Goal: Obtain resource: Download file/media

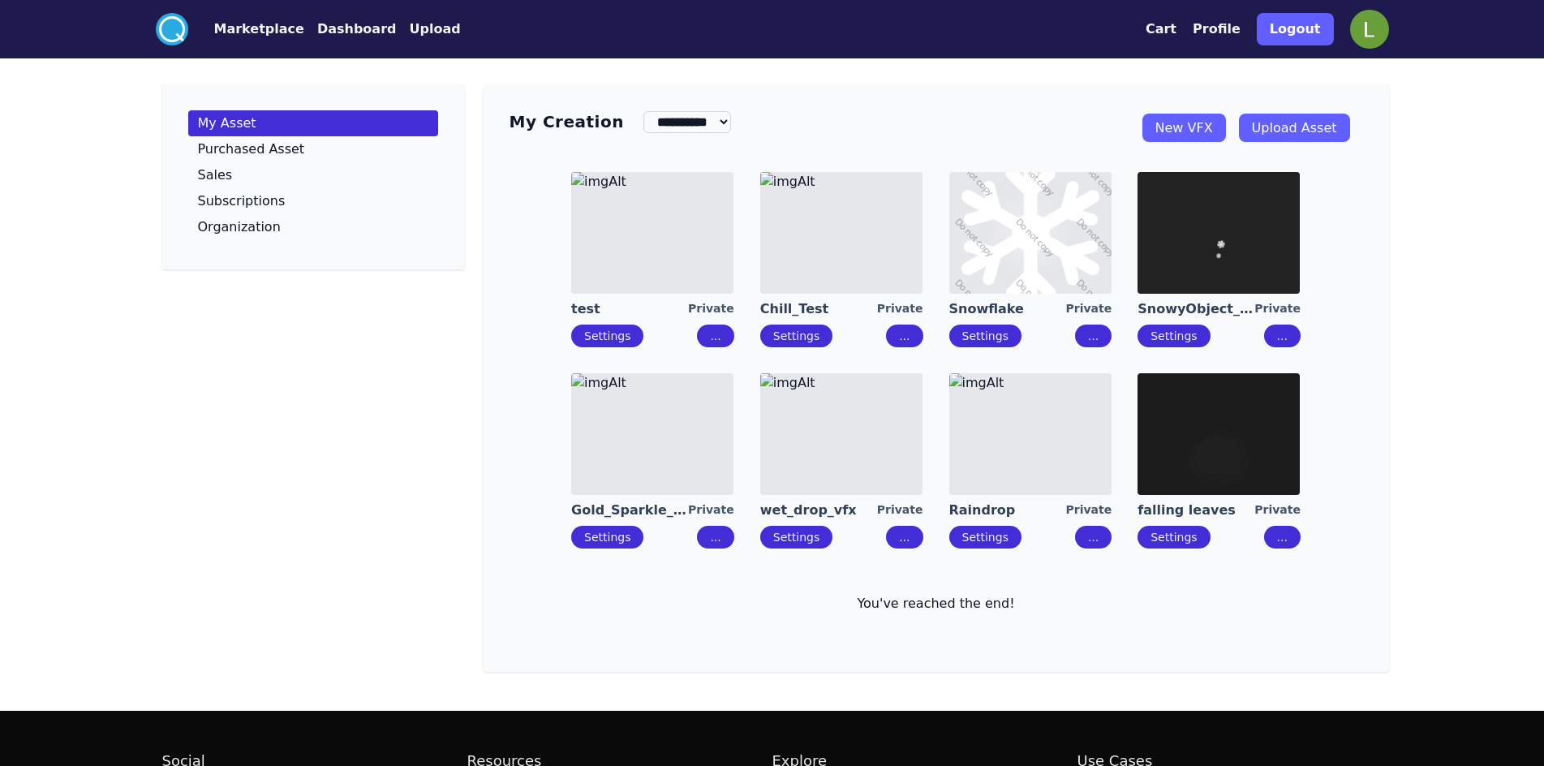
click at [333, 29] on button "Dashboard" at bounding box center [356, 28] width 79 height 19
click at [259, 20] on button "Marketplace" at bounding box center [259, 28] width 90 height 19
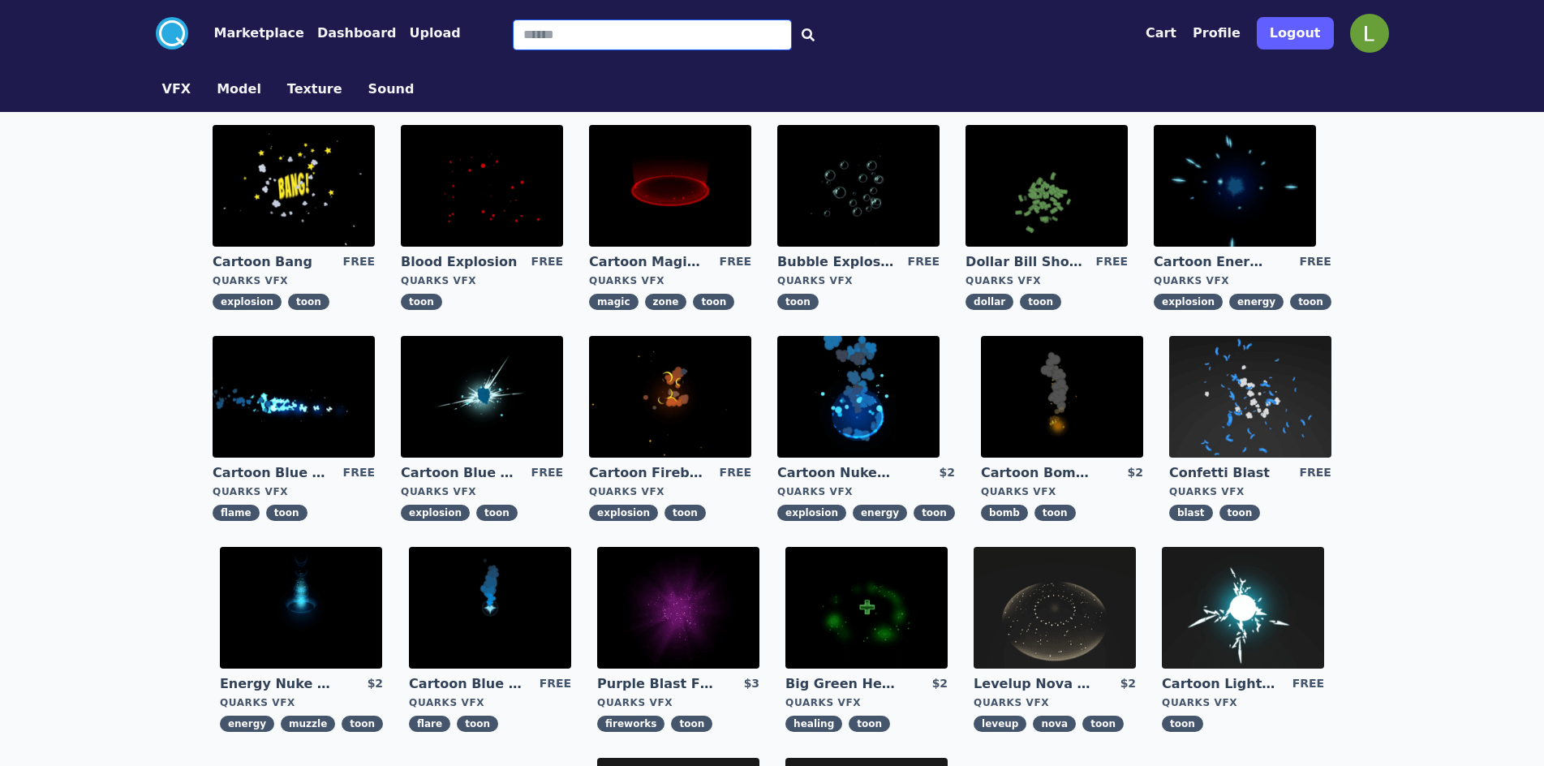
click at [620, 37] on input "Search" at bounding box center [652, 34] width 279 height 31
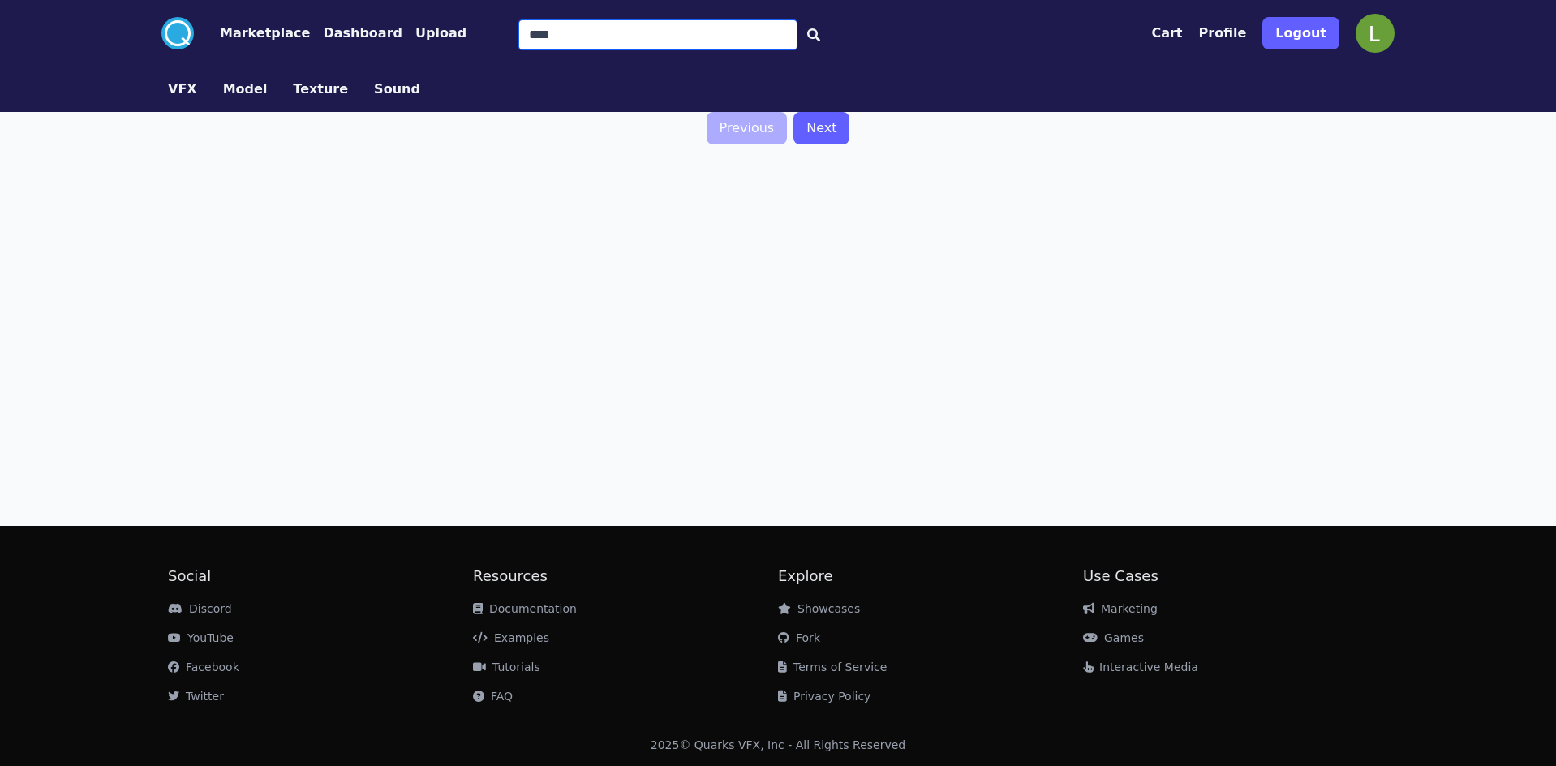
drag, startPoint x: 620, startPoint y: 37, endPoint x: 440, endPoint y: 37, distance: 179.3
click at [440, 39] on div ".cls-1{fill:#fff;}.cls-2{fill:#29abe2;} Marketplace Dashboard Upload **** Cart …" at bounding box center [778, 33] width 1246 height 67
click at [807, 37] on icon at bounding box center [813, 34] width 13 height 13
drag, startPoint x: 647, startPoint y: 32, endPoint x: 371, endPoint y: 17, distance: 277.0
click at [371, 17] on div ".cls-1{fill:#fff;}.cls-2{fill:#29abe2;} Marketplace Dashboard Upload **** Cart …" at bounding box center [778, 33] width 1246 height 67
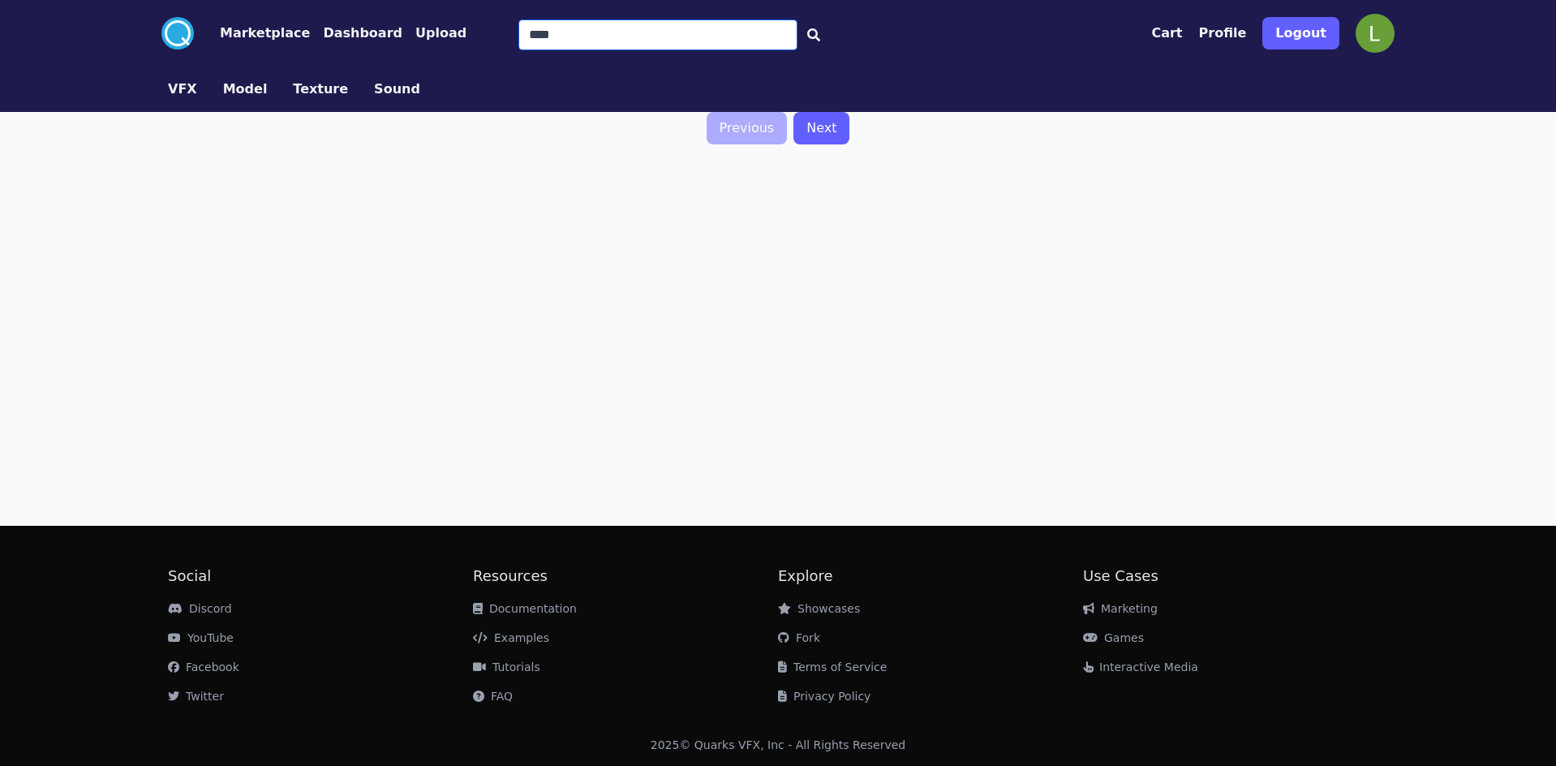
type input "****"
click at [837, 140] on link "Next" at bounding box center [821, 128] width 56 height 32
click at [195, 95] on link "VFX" at bounding box center [182, 88] width 55 height 19
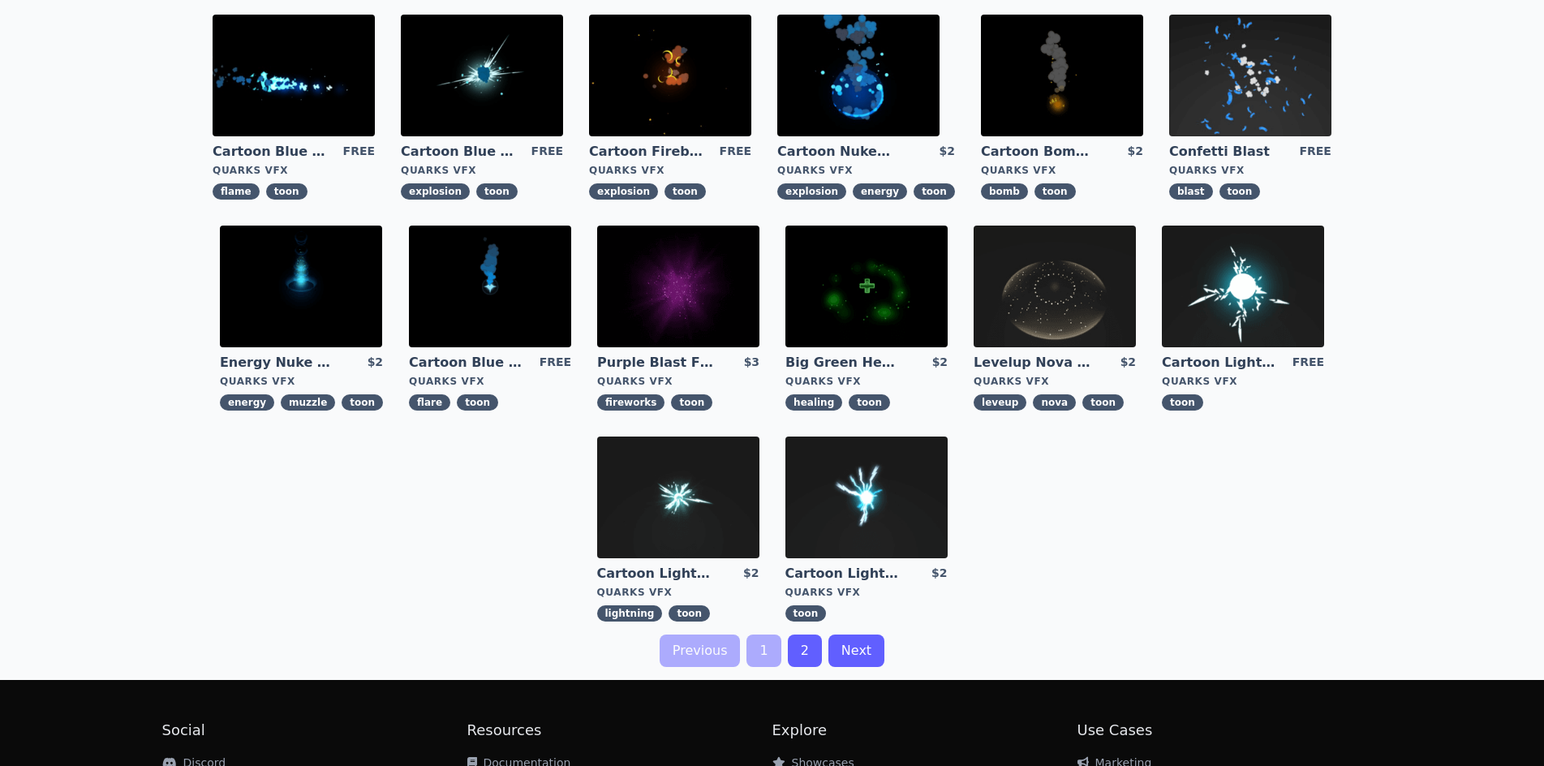
scroll to position [324, 0]
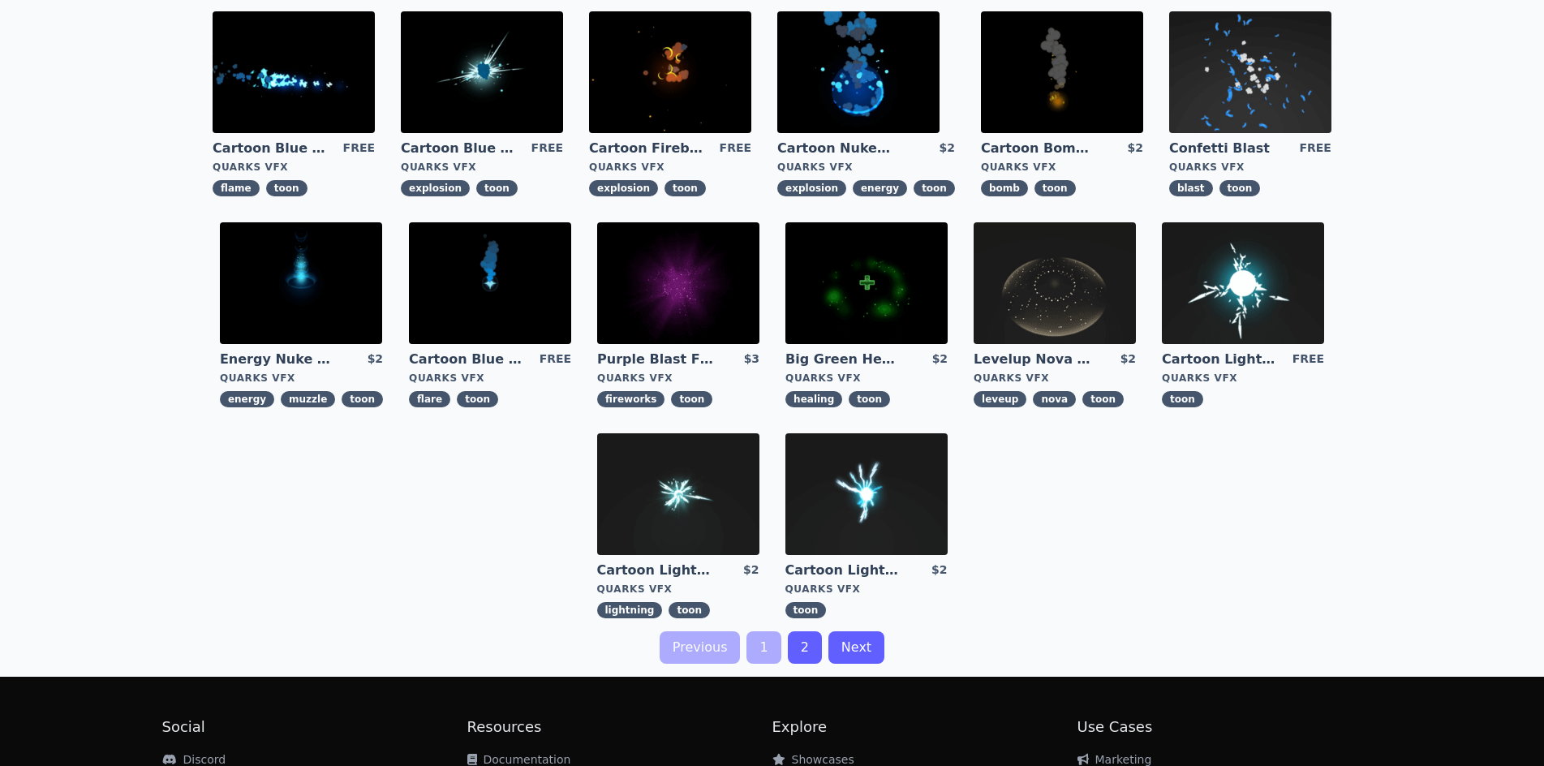
click at [839, 644] on link "Next" at bounding box center [856, 647] width 56 height 32
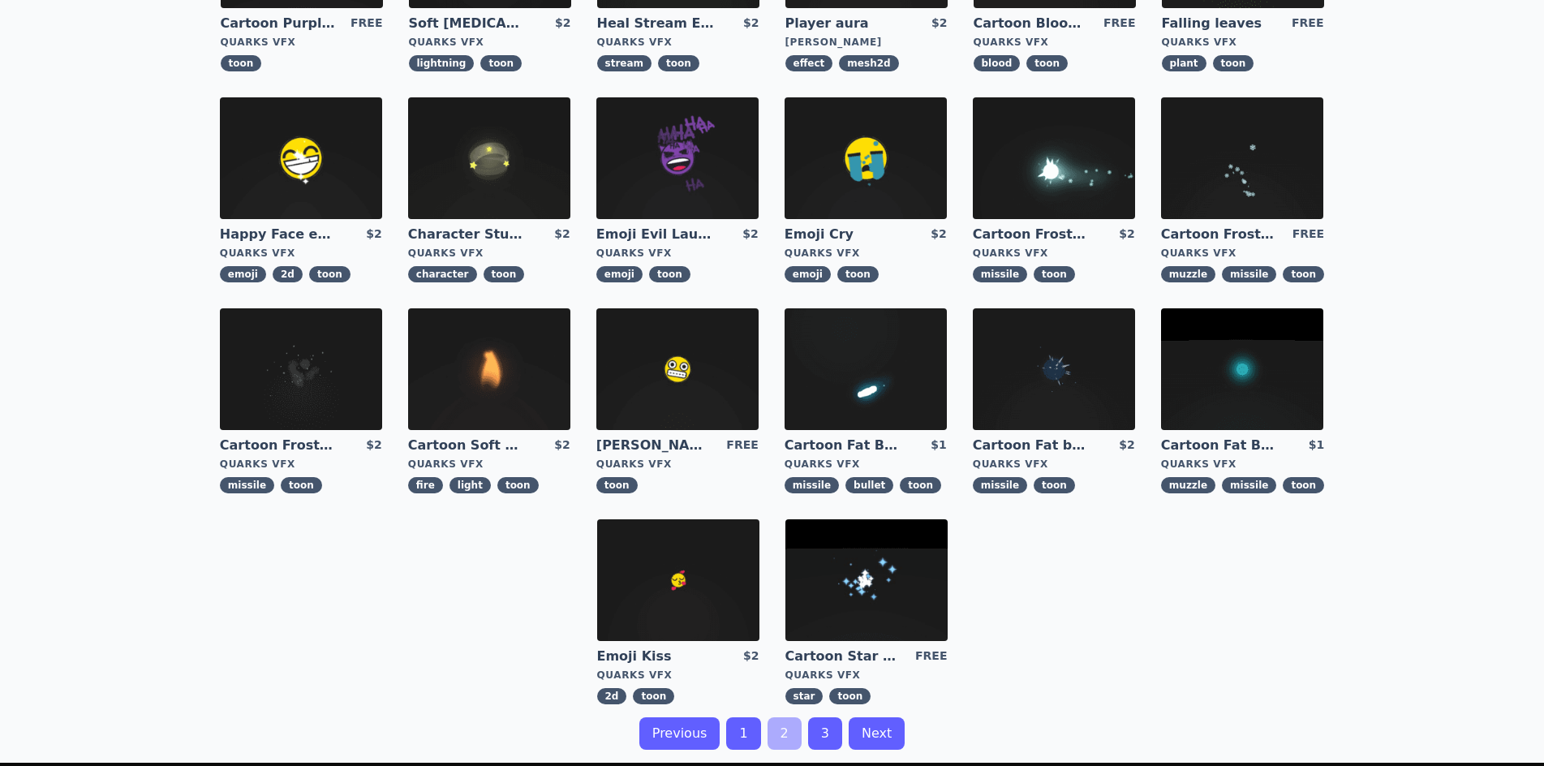
scroll to position [243, 0]
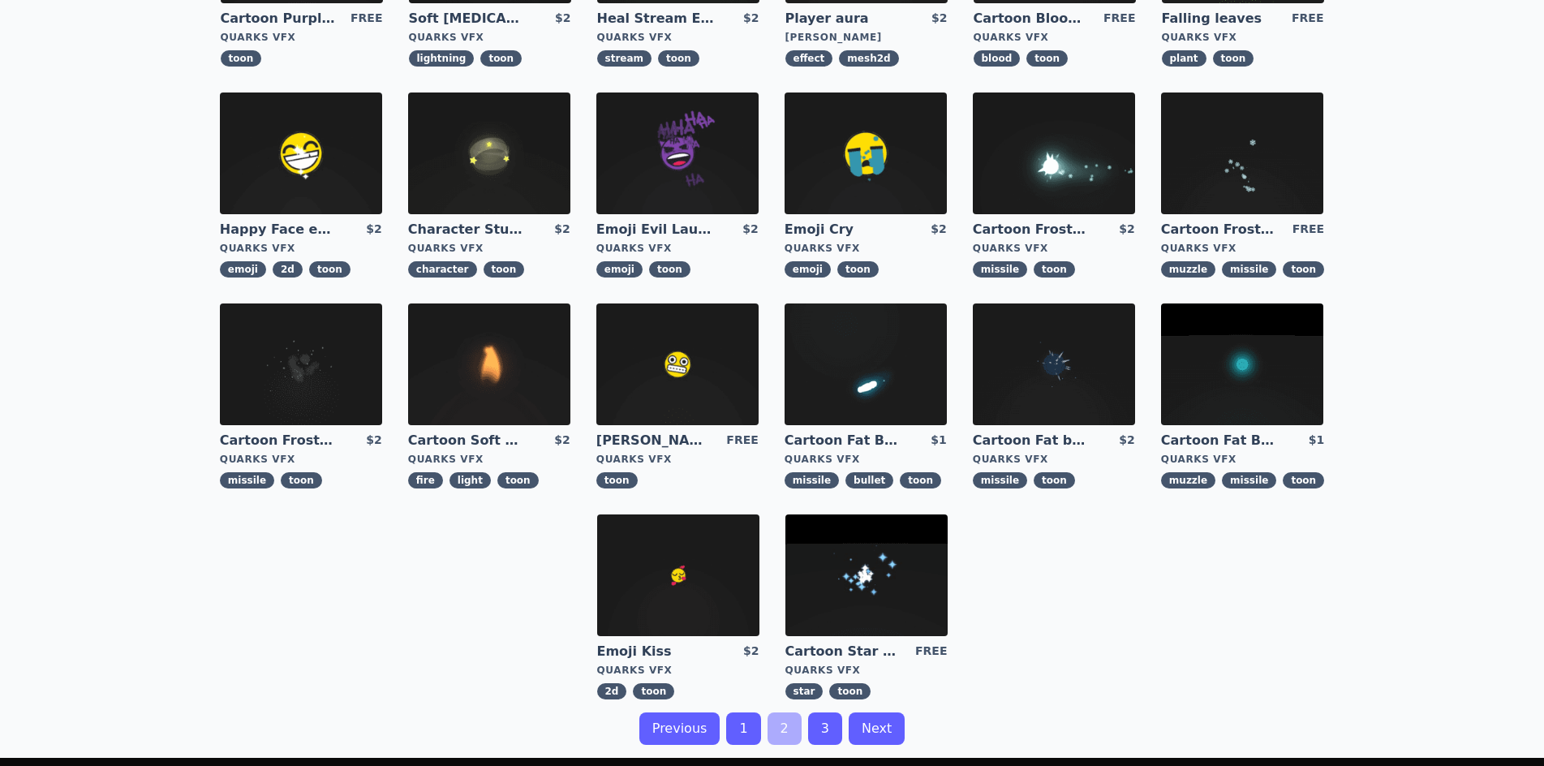
click at [1256, 153] on img at bounding box center [1242, 153] width 162 height 122
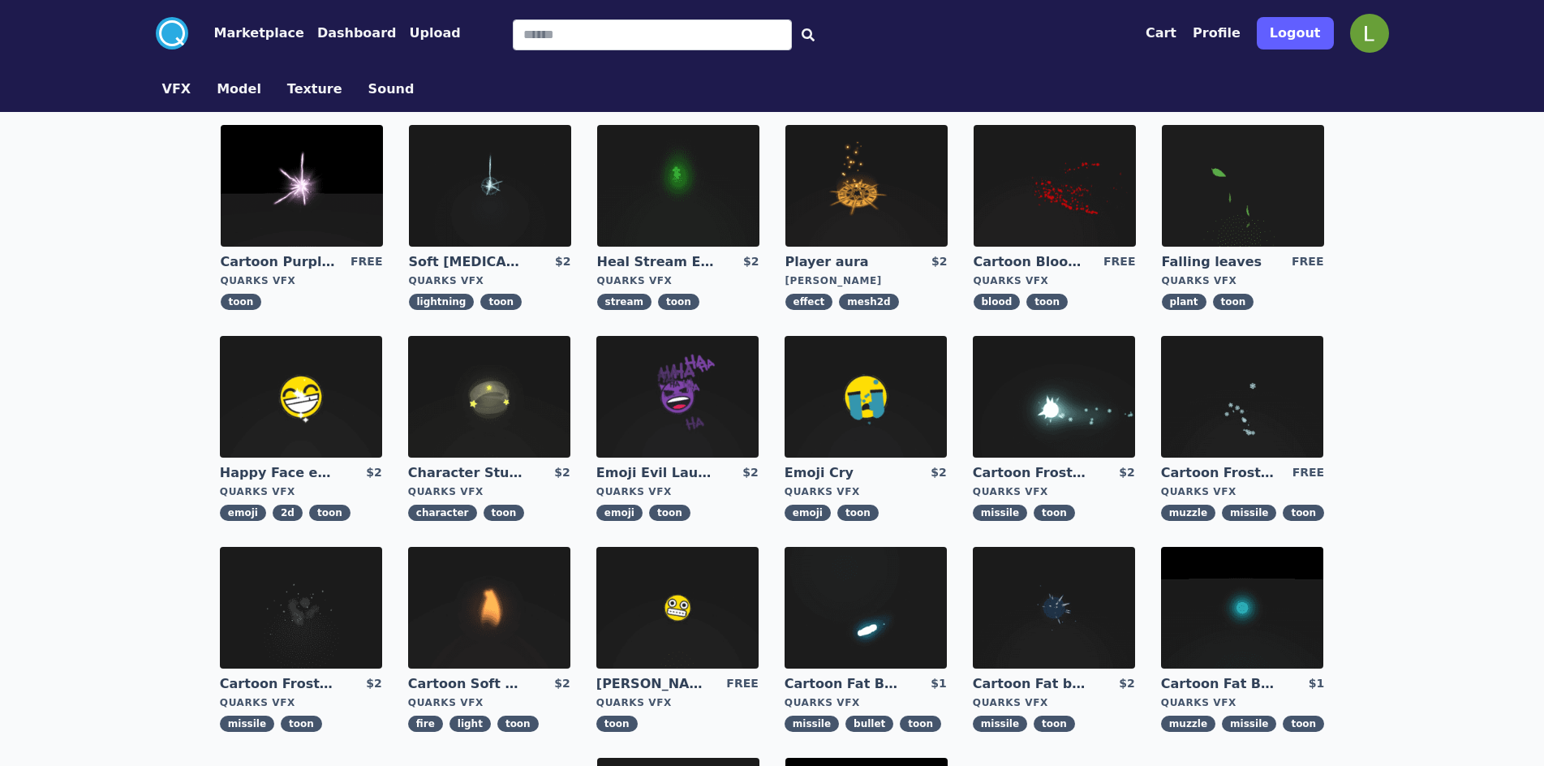
scroll to position [15, 0]
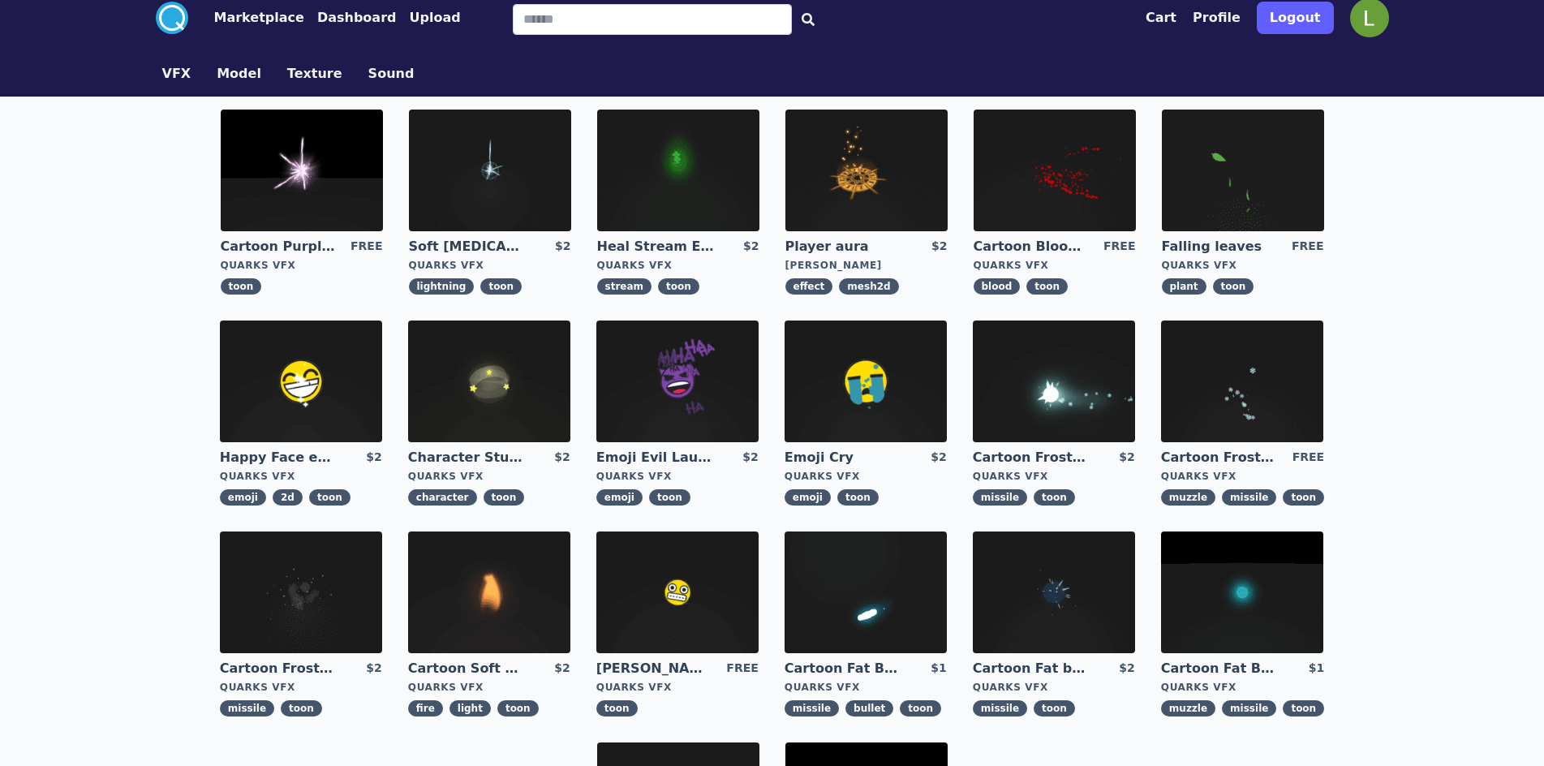
click at [264, 604] on img at bounding box center [301, 592] width 162 height 122
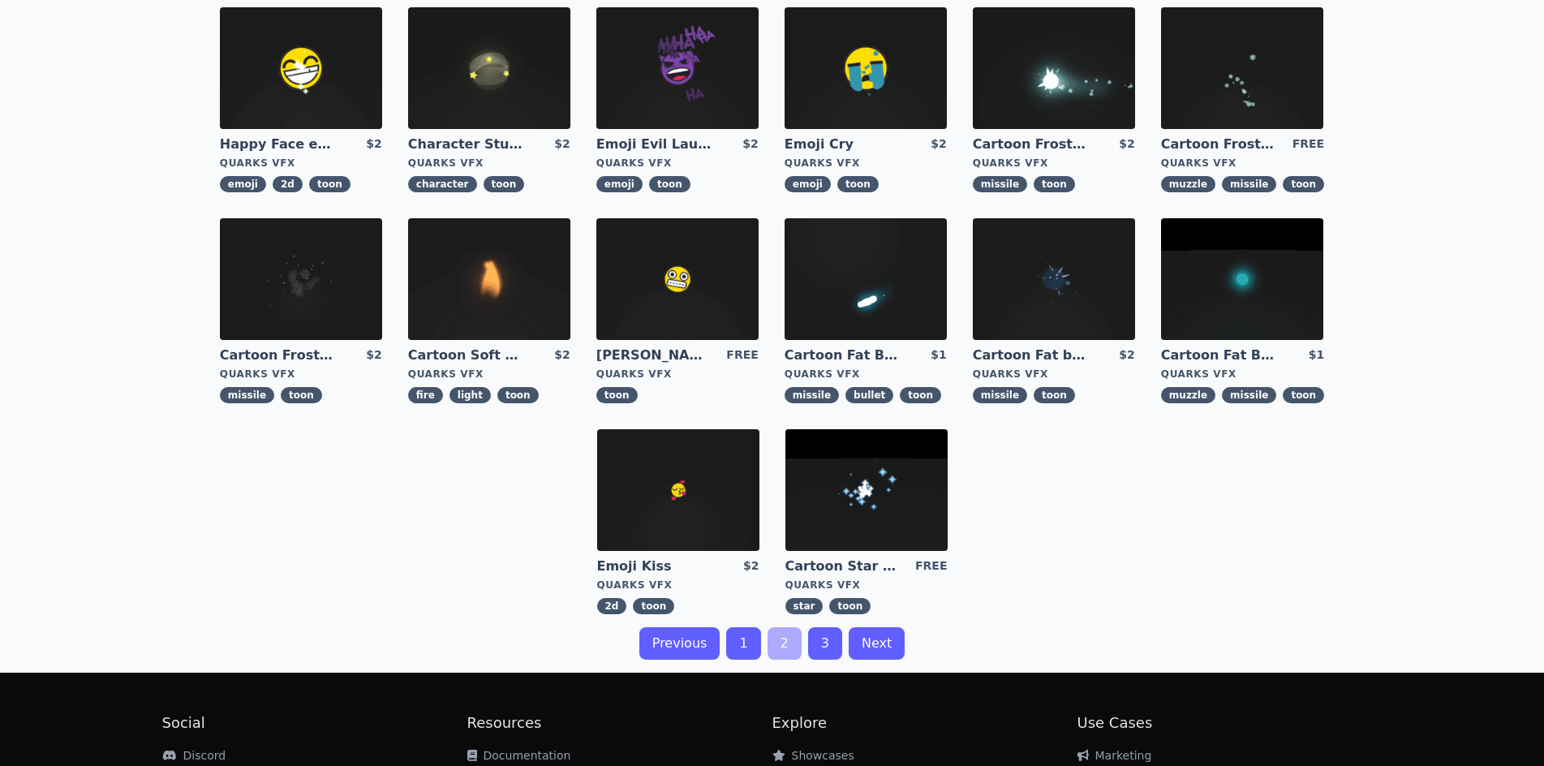
scroll to position [332, 0]
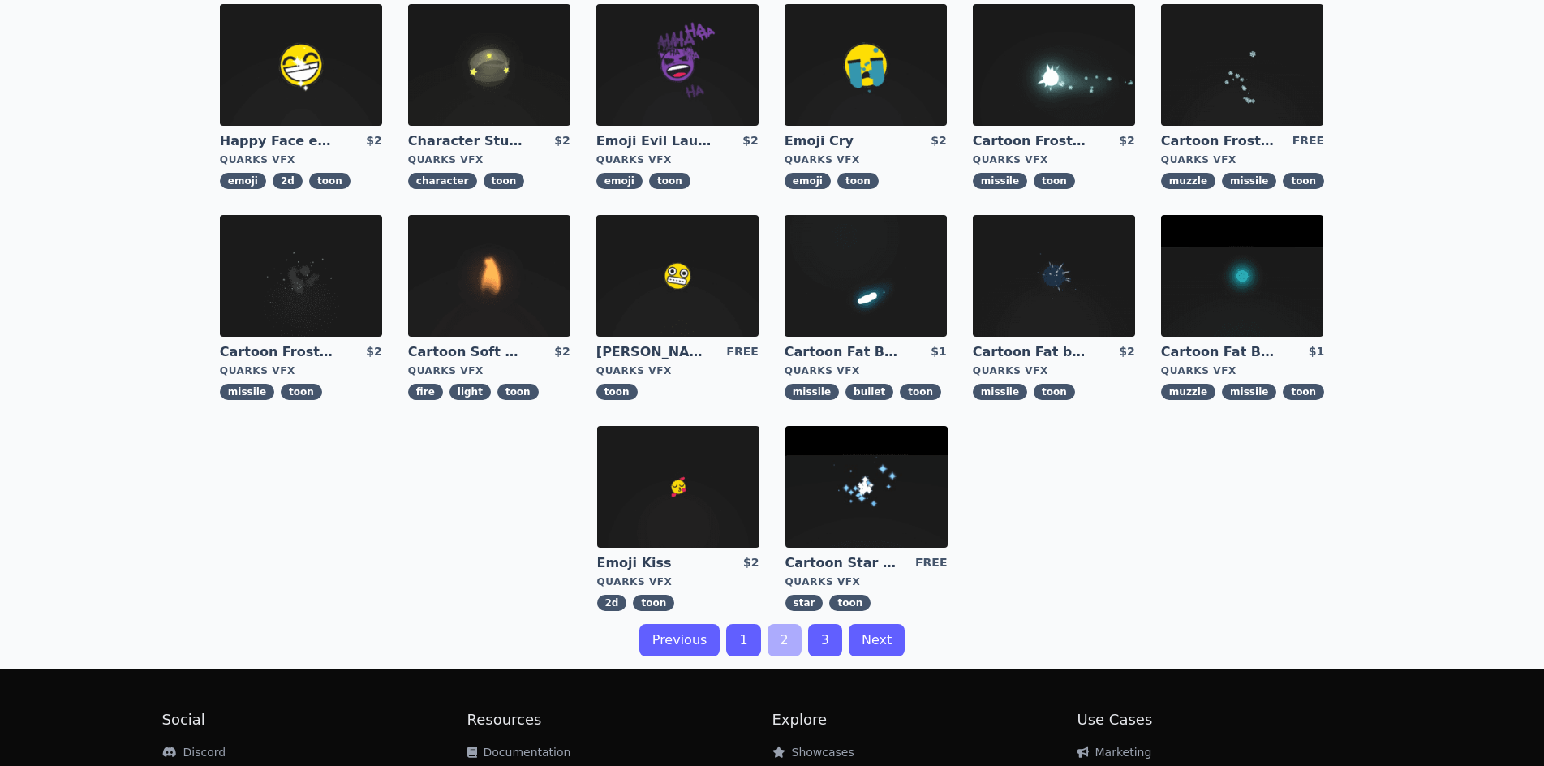
click at [828, 474] on img at bounding box center [866, 487] width 162 height 122
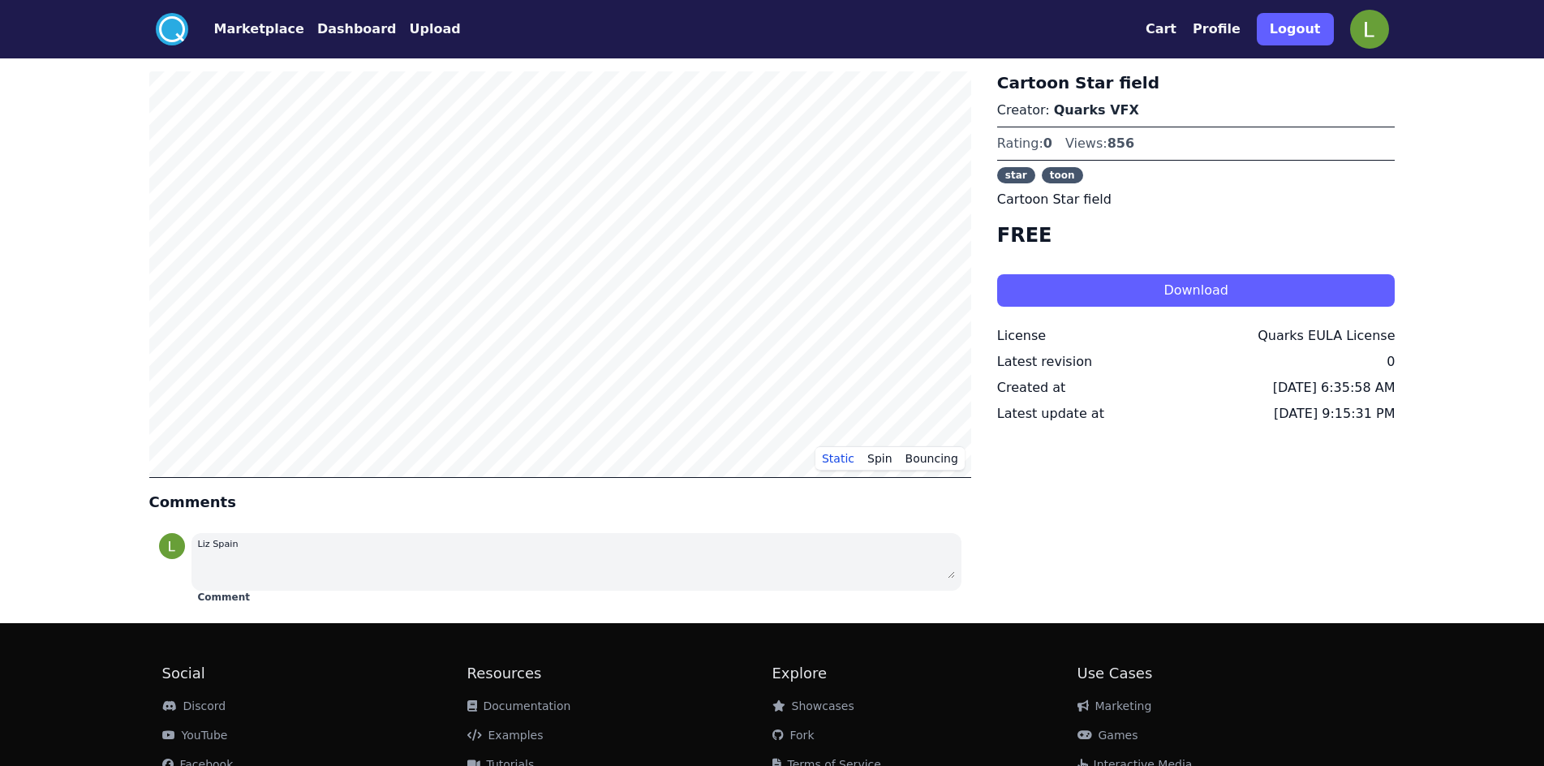
click at [1311, 288] on button "Download" at bounding box center [1196, 290] width 398 height 32
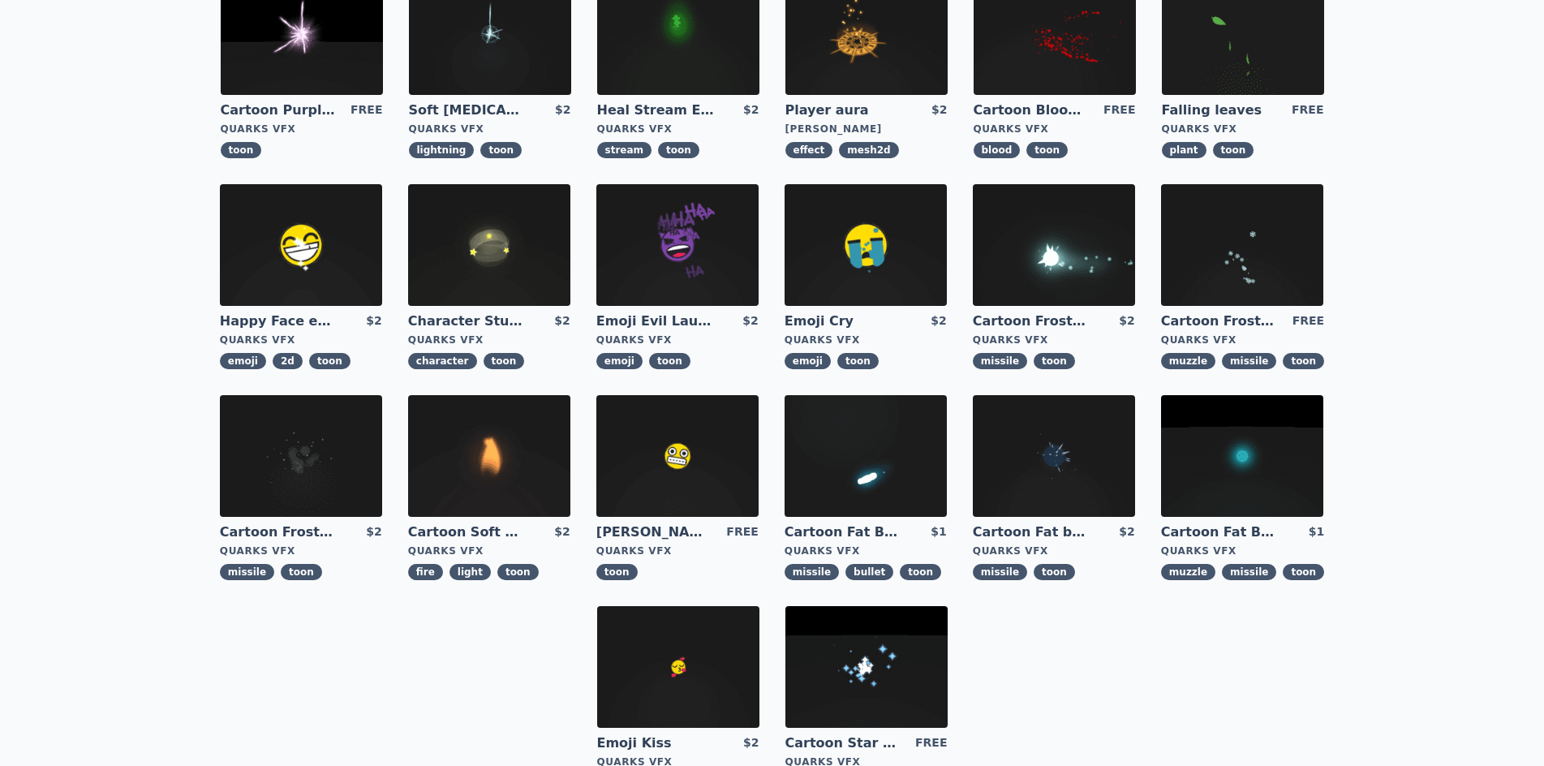
scroll to position [165, 0]
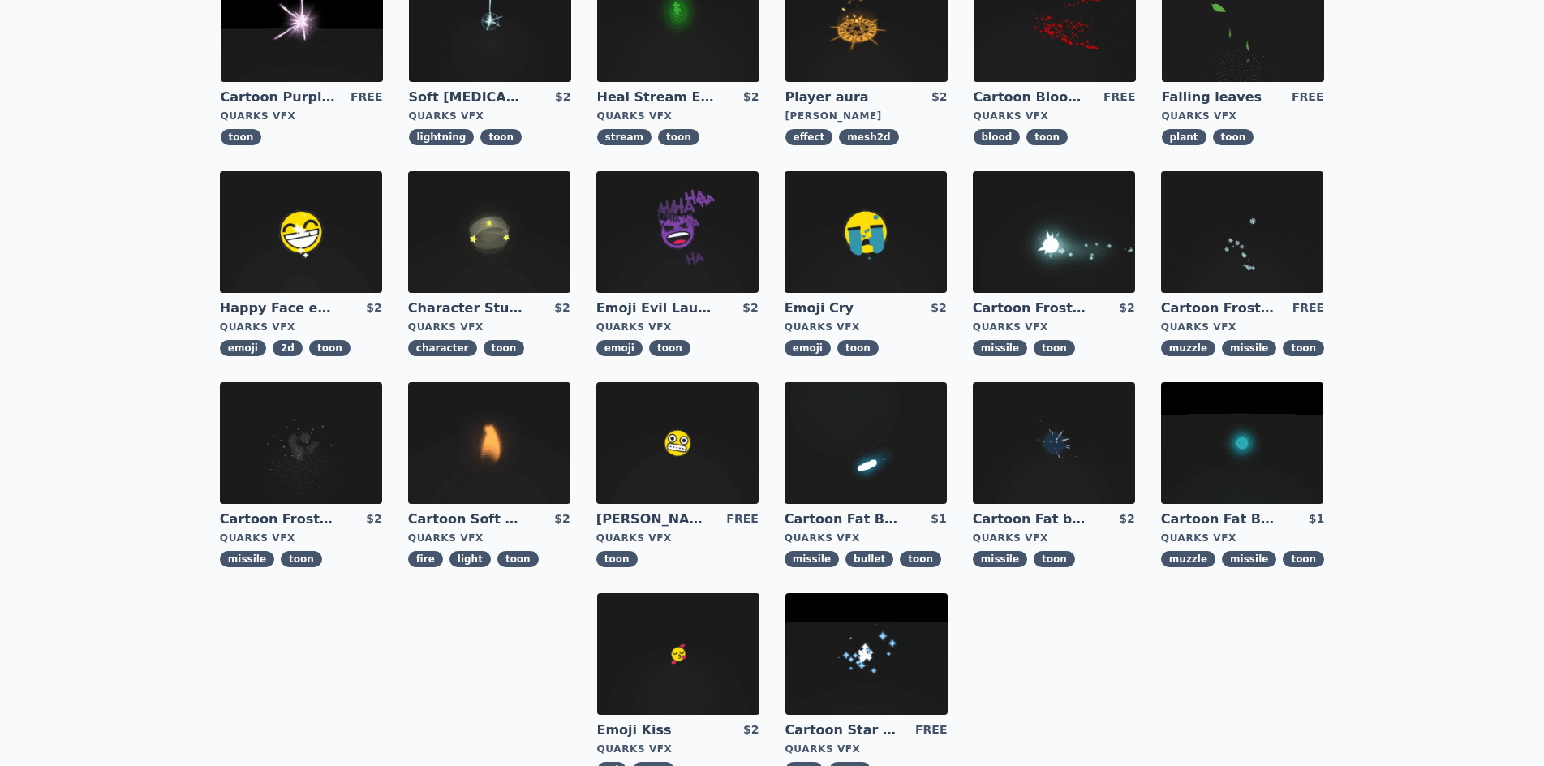
click at [830, 423] on img at bounding box center [865, 443] width 162 height 122
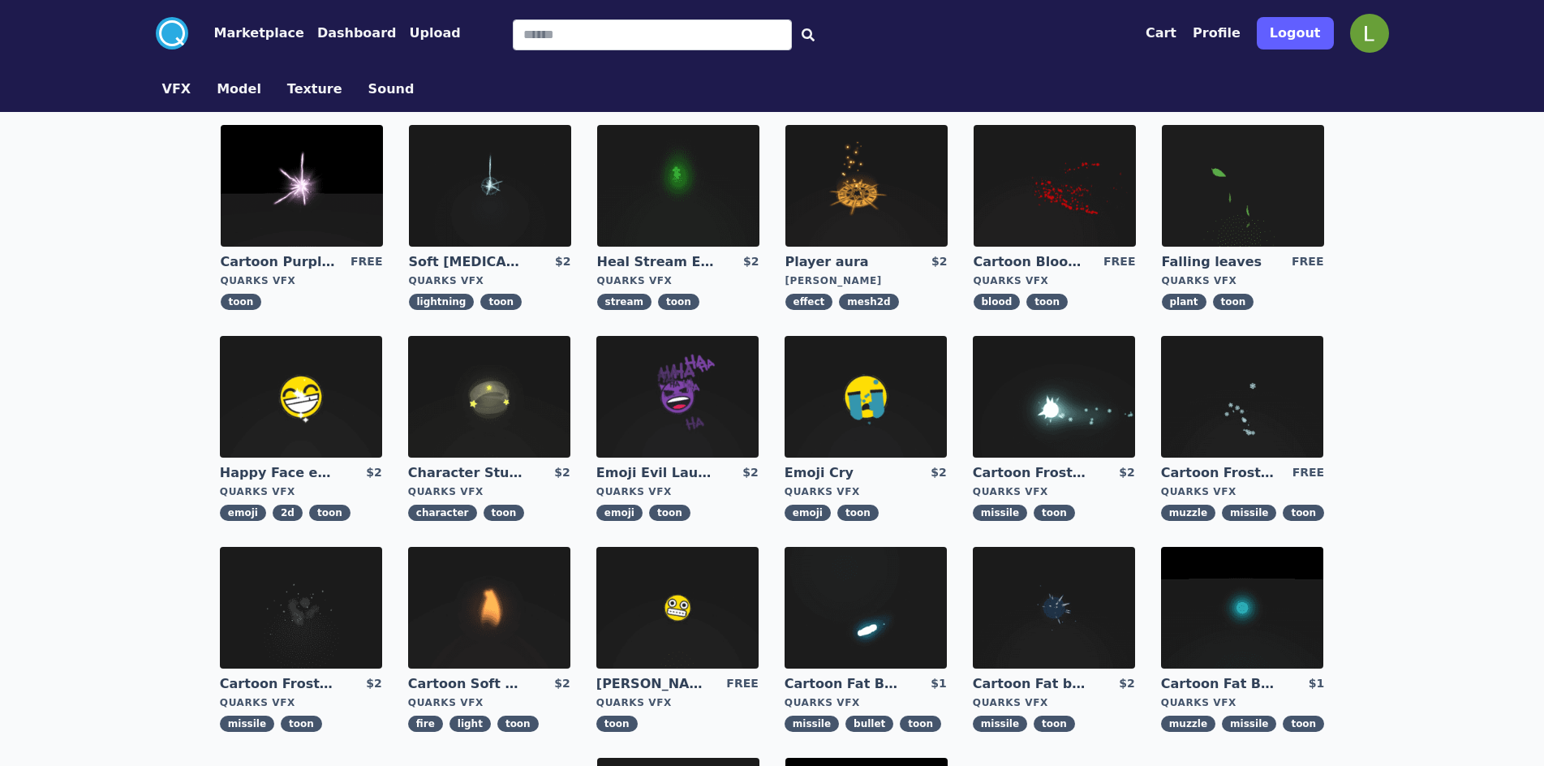
scroll to position [16, 0]
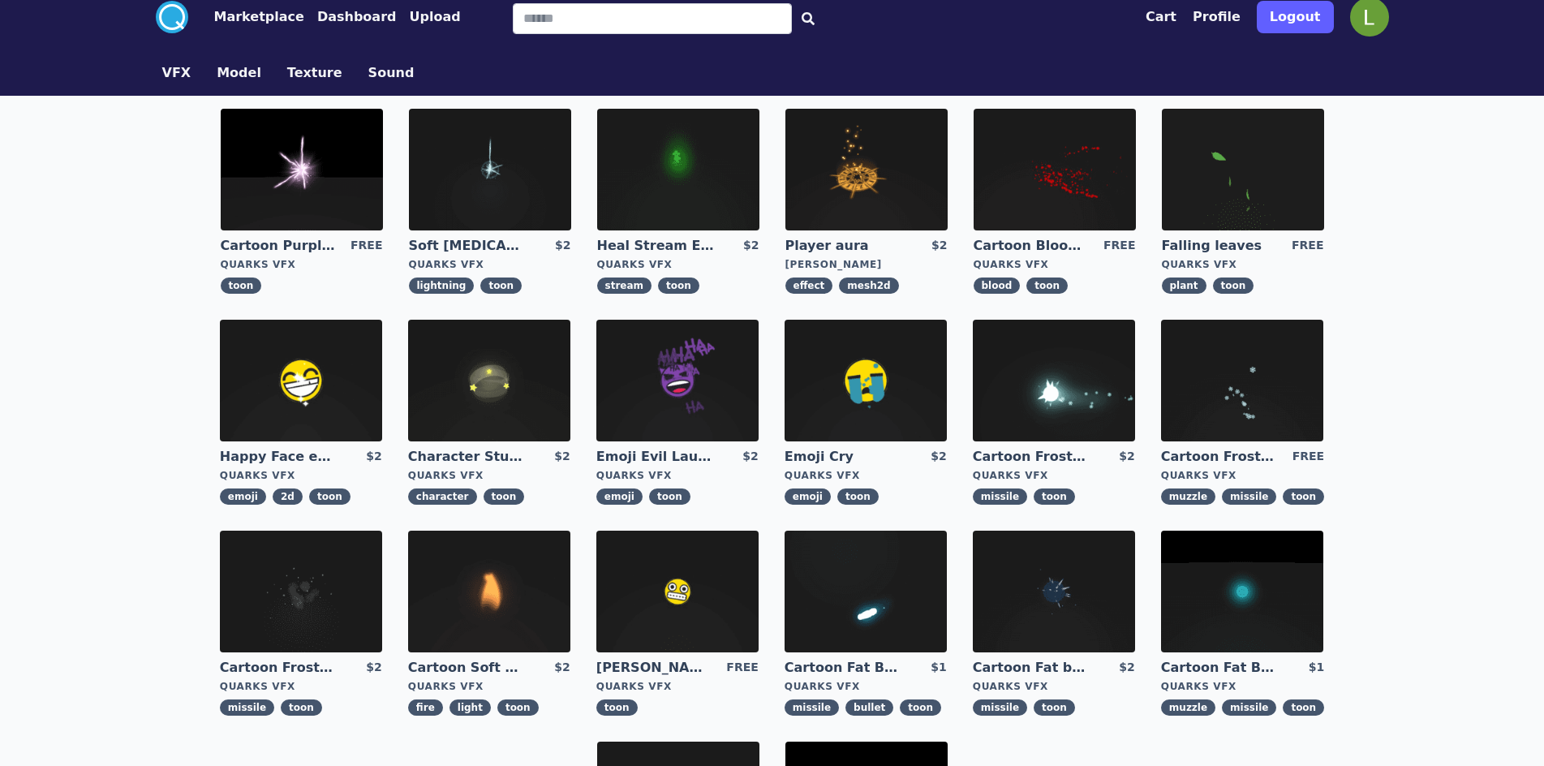
click at [869, 118] on img at bounding box center [866, 170] width 162 height 122
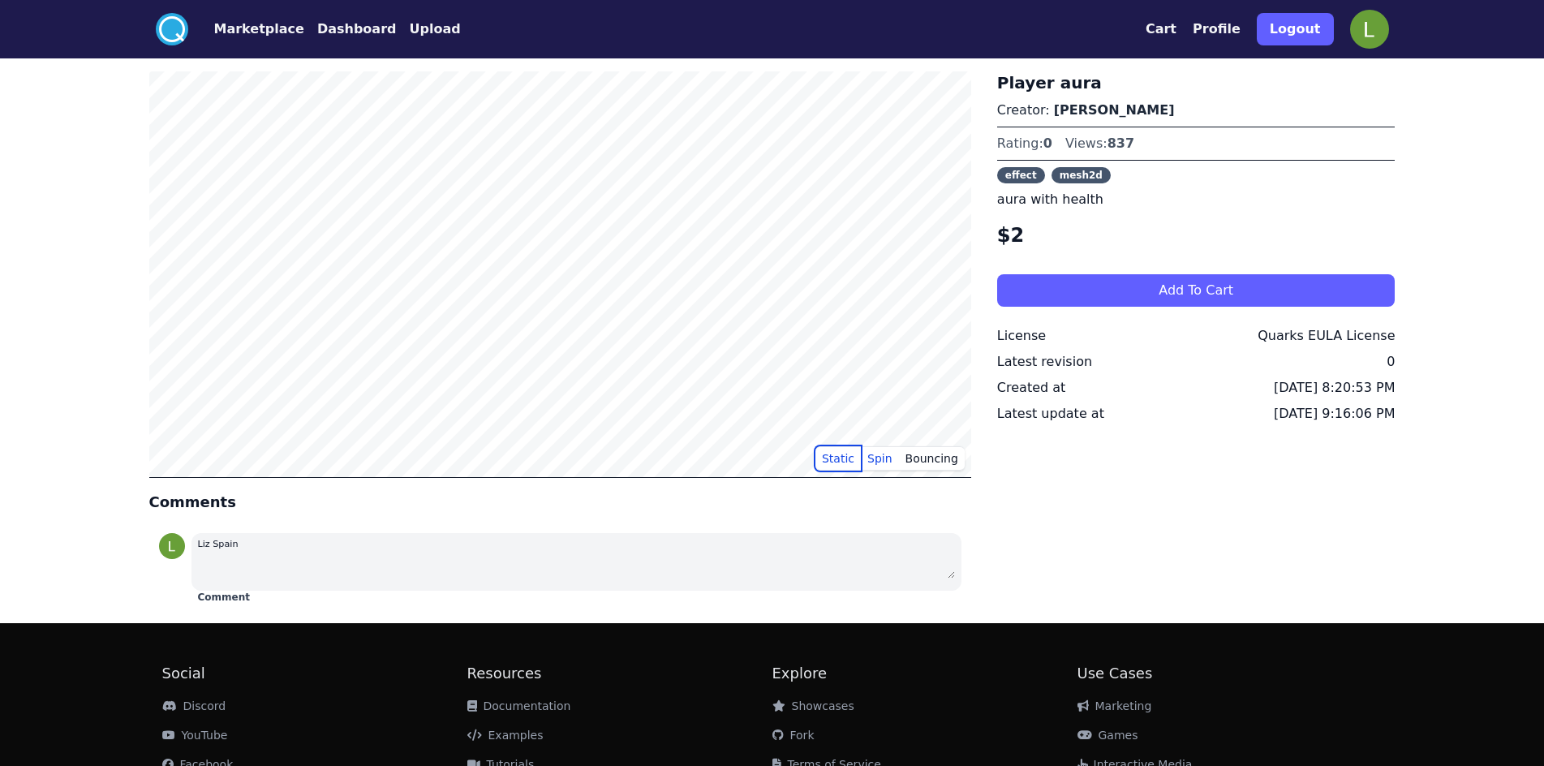
click at [841, 461] on button "Static" at bounding box center [837, 458] width 45 height 24
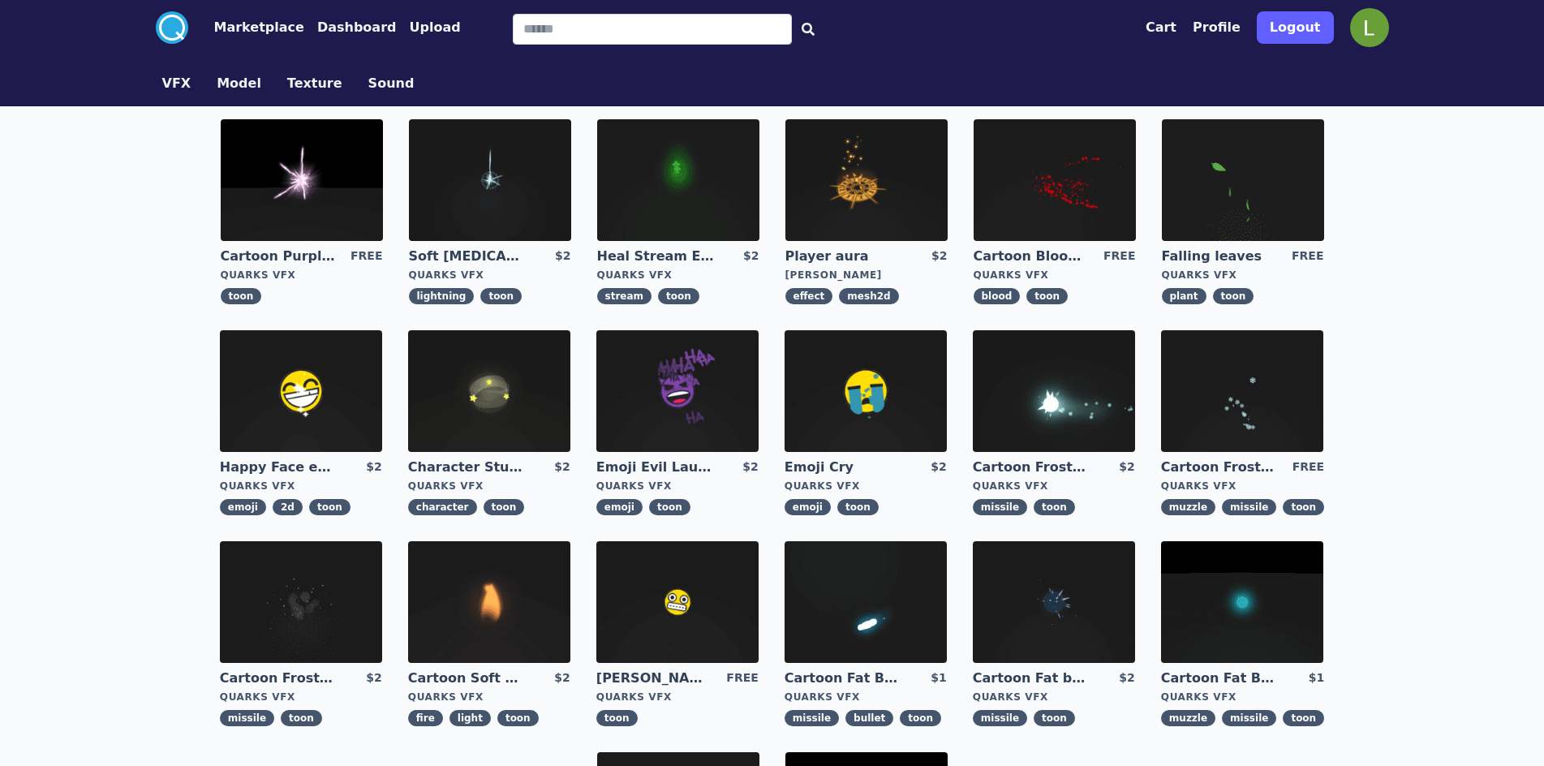
click at [487, 185] on img at bounding box center [490, 180] width 162 height 122
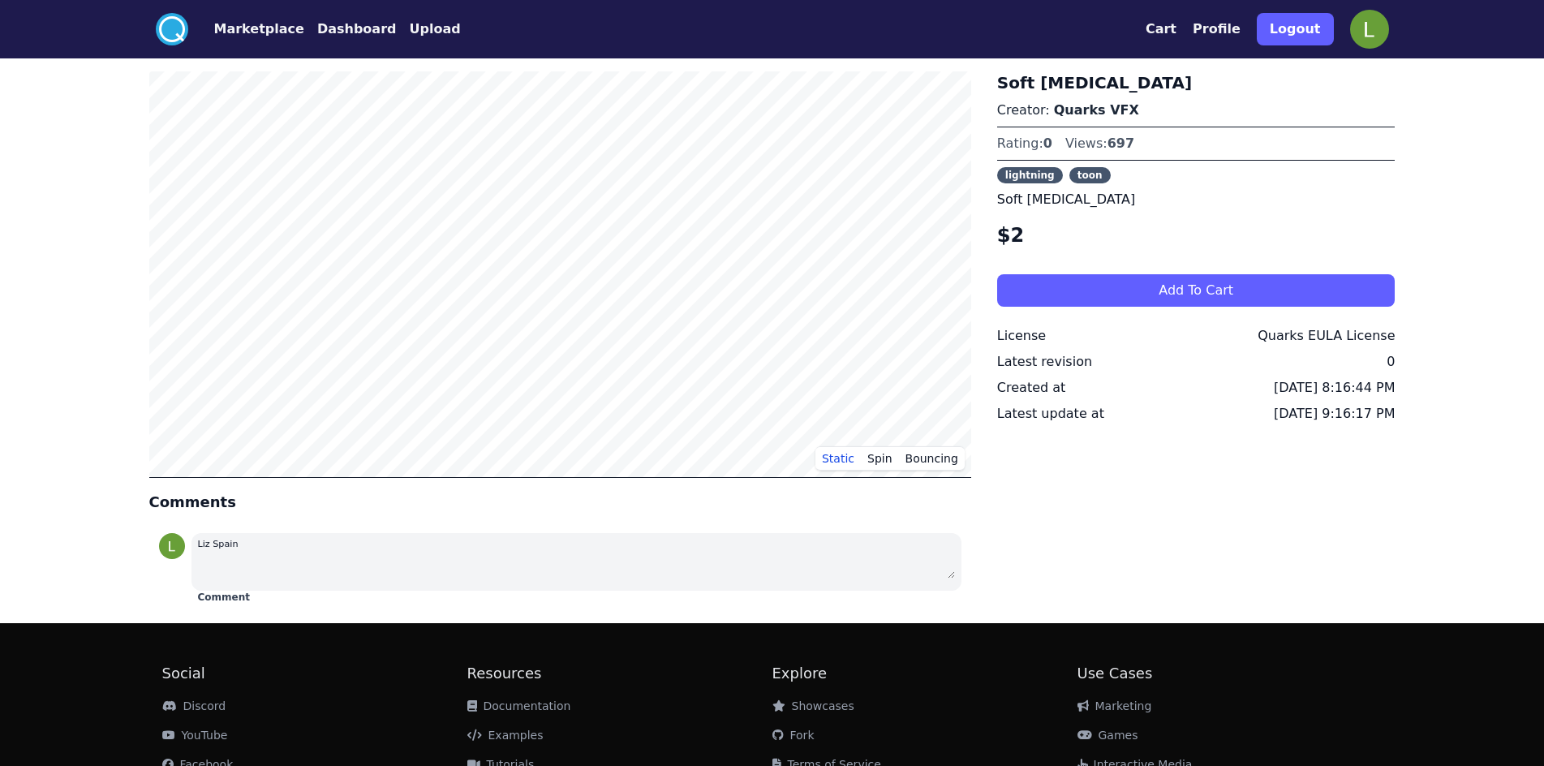
scroll to position [4, 0]
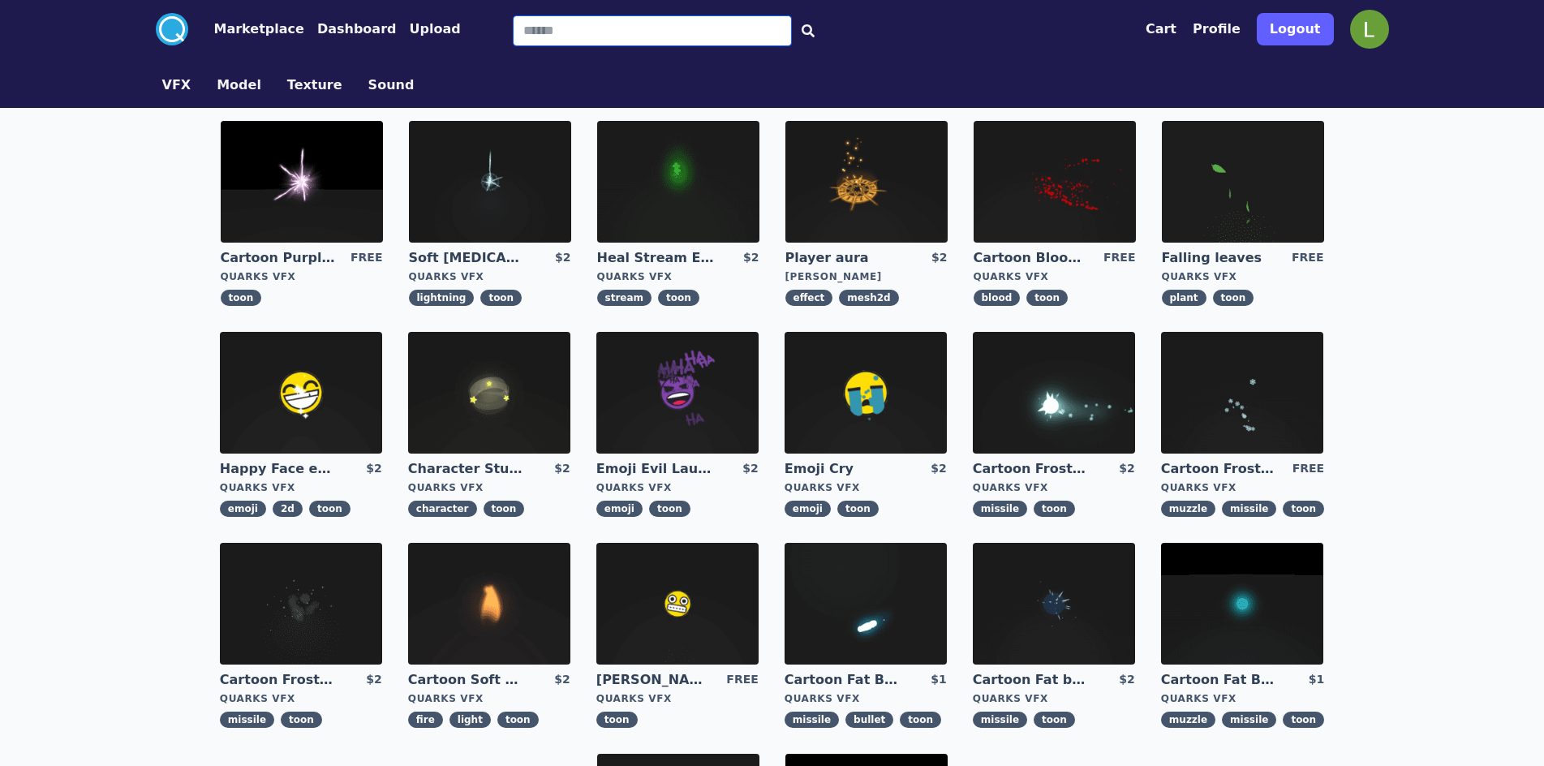
click at [628, 27] on input "Search" at bounding box center [652, 30] width 279 height 31
type input "*****"
click at [792, 28] on span at bounding box center [808, 30] width 32 height 31
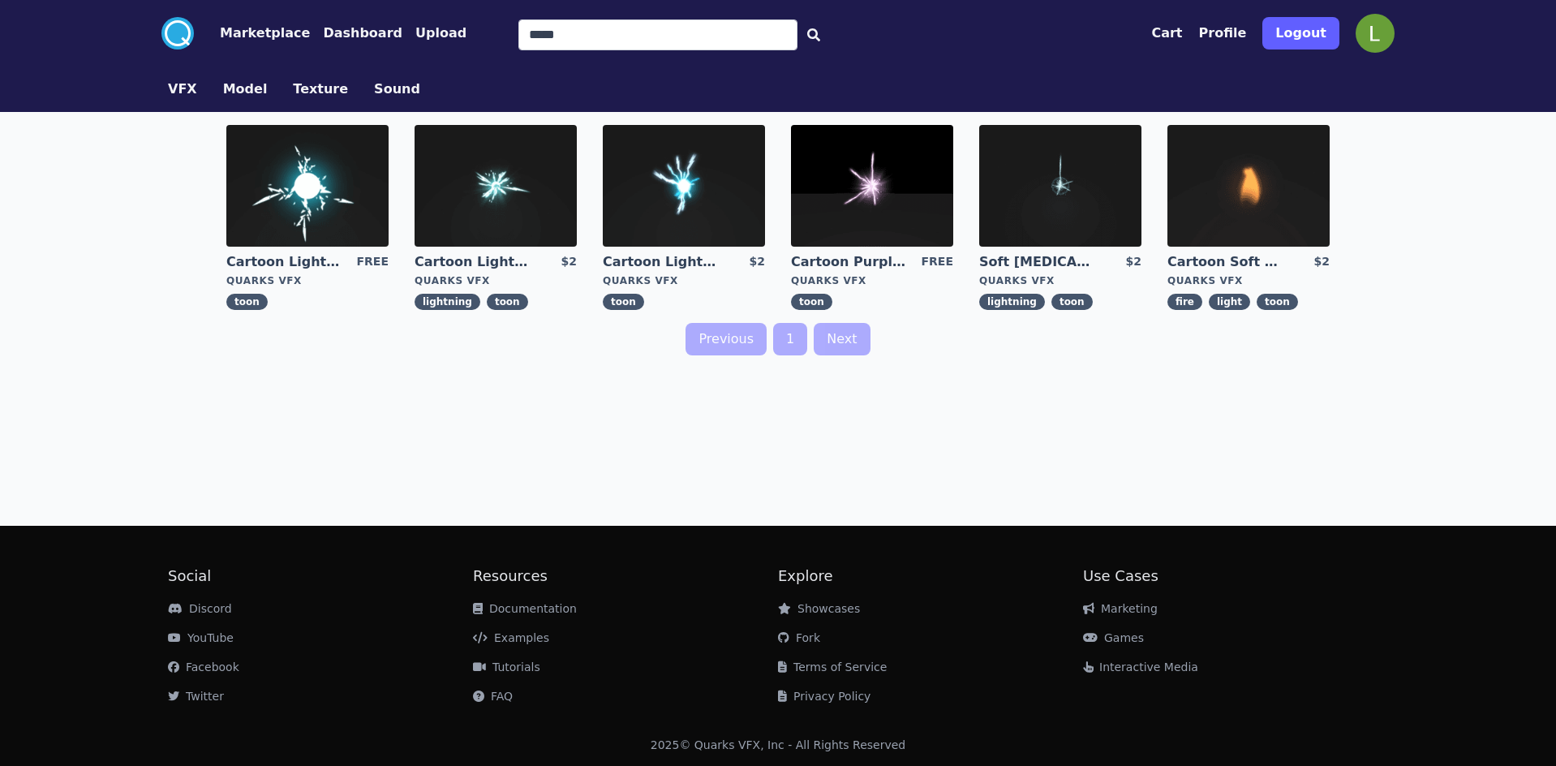
click at [278, 182] on img at bounding box center [307, 186] width 162 height 122
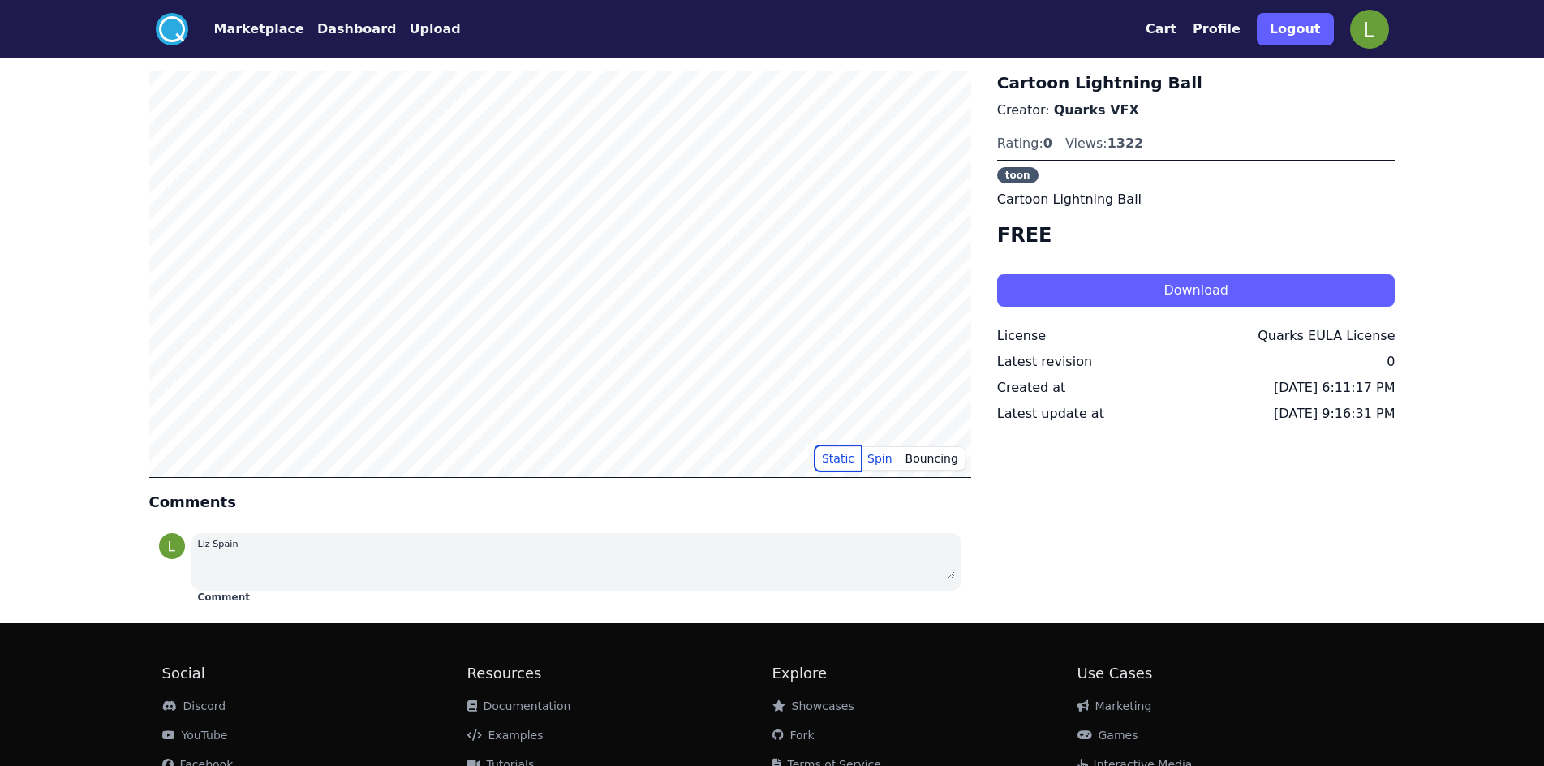
click at [844, 453] on button "Static" at bounding box center [837, 458] width 45 height 24
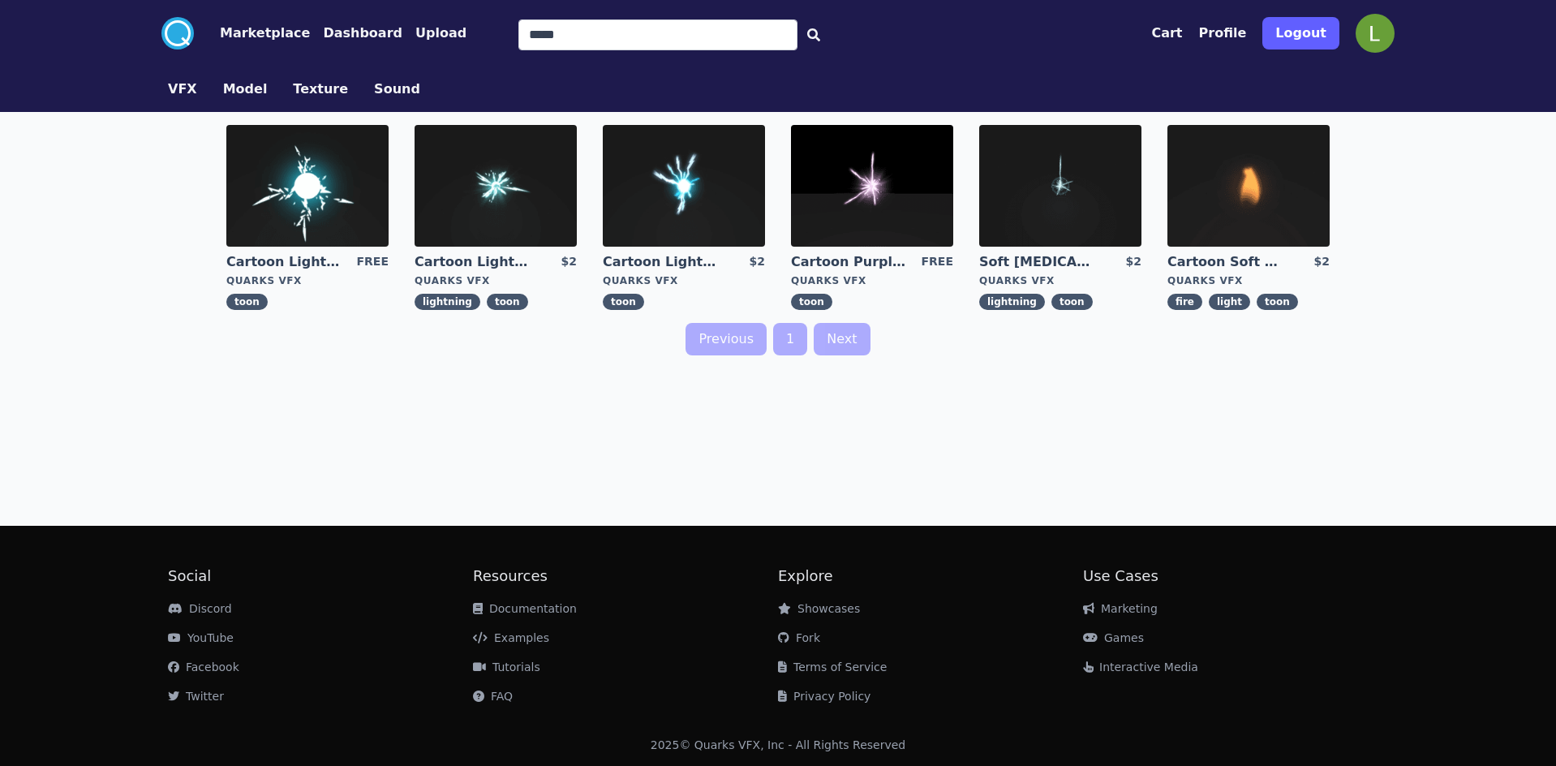
click at [702, 188] on img at bounding box center [684, 186] width 162 height 122
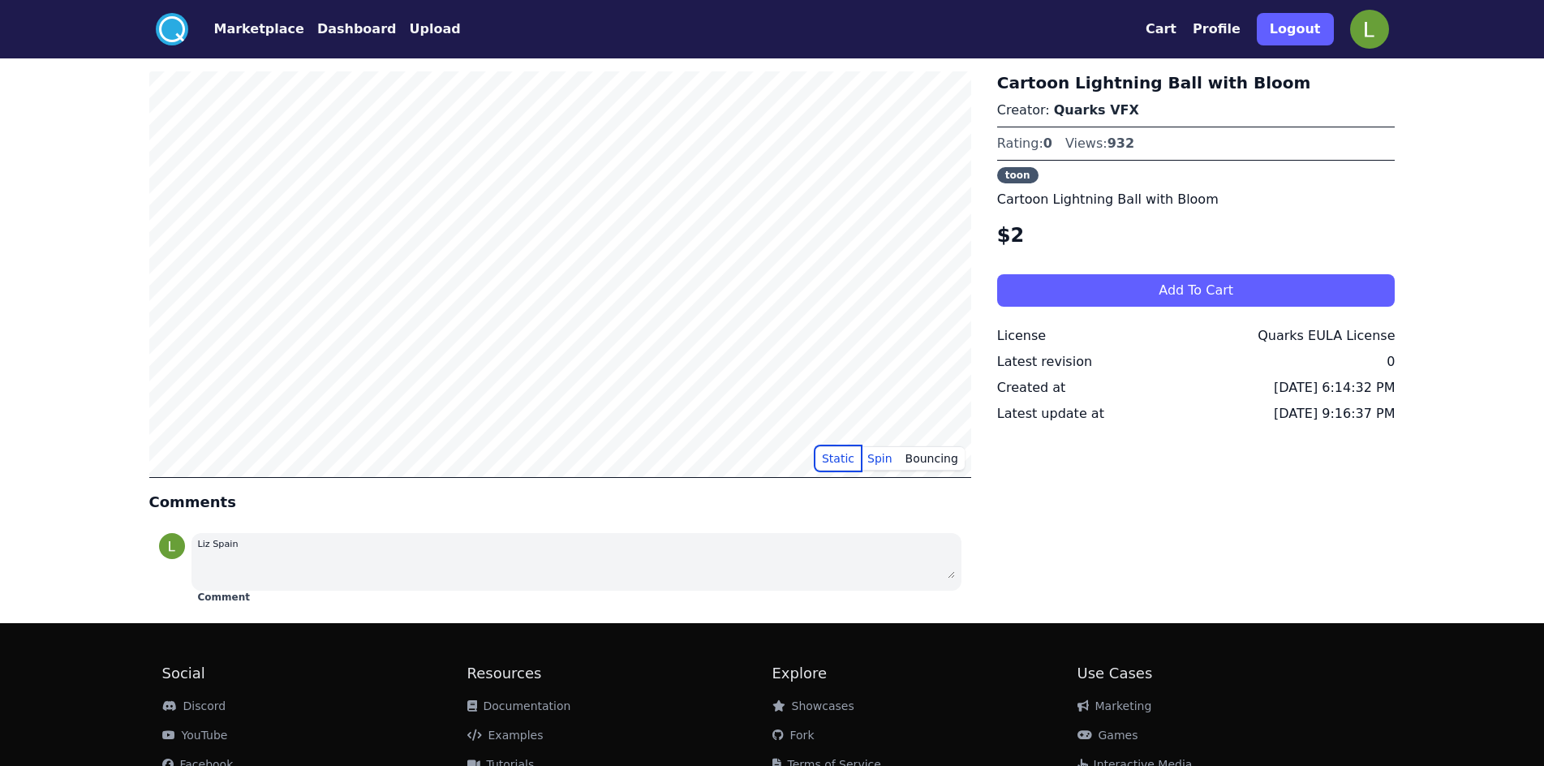
click at [854, 461] on button "Static" at bounding box center [837, 458] width 45 height 24
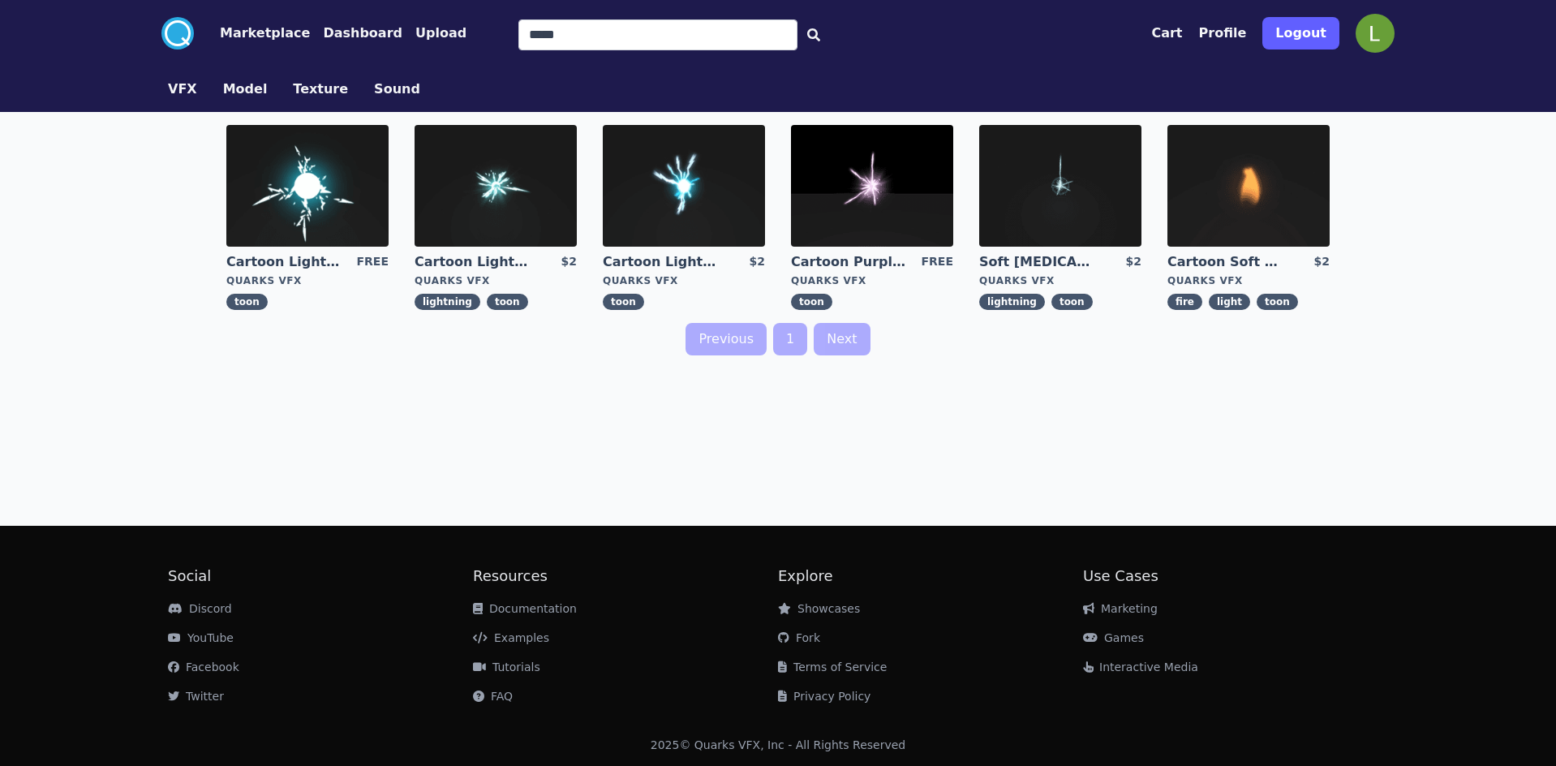
click at [1070, 169] on img at bounding box center [1060, 186] width 162 height 122
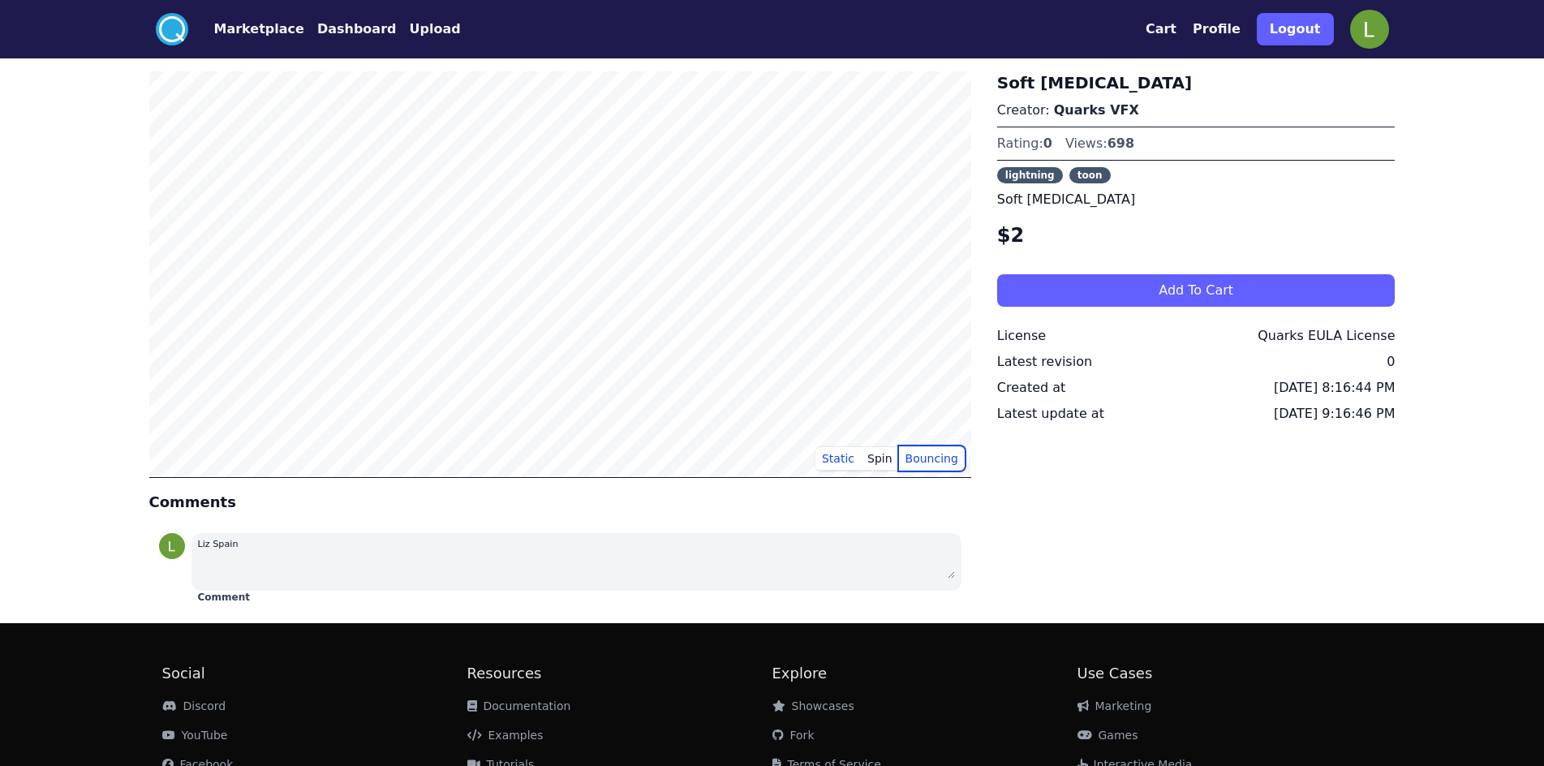
click at [924, 462] on button "Bouncing" at bounding box center [932, 458] width 66 height 24
click at [887, 461] on button "Spin" at bounding box center [880, 458] width 38 height 24
click at [833, 451] on button "Static" at bounding box center [837, 458] width 45 height 24
click at [1162, 265] on div "Soft [MEDICAL_DATA] Creator: Quarks VFX Rating: 0 Views: 698 lightning toon Sof…" at bounding box center [1196, 340] width 398 height 539
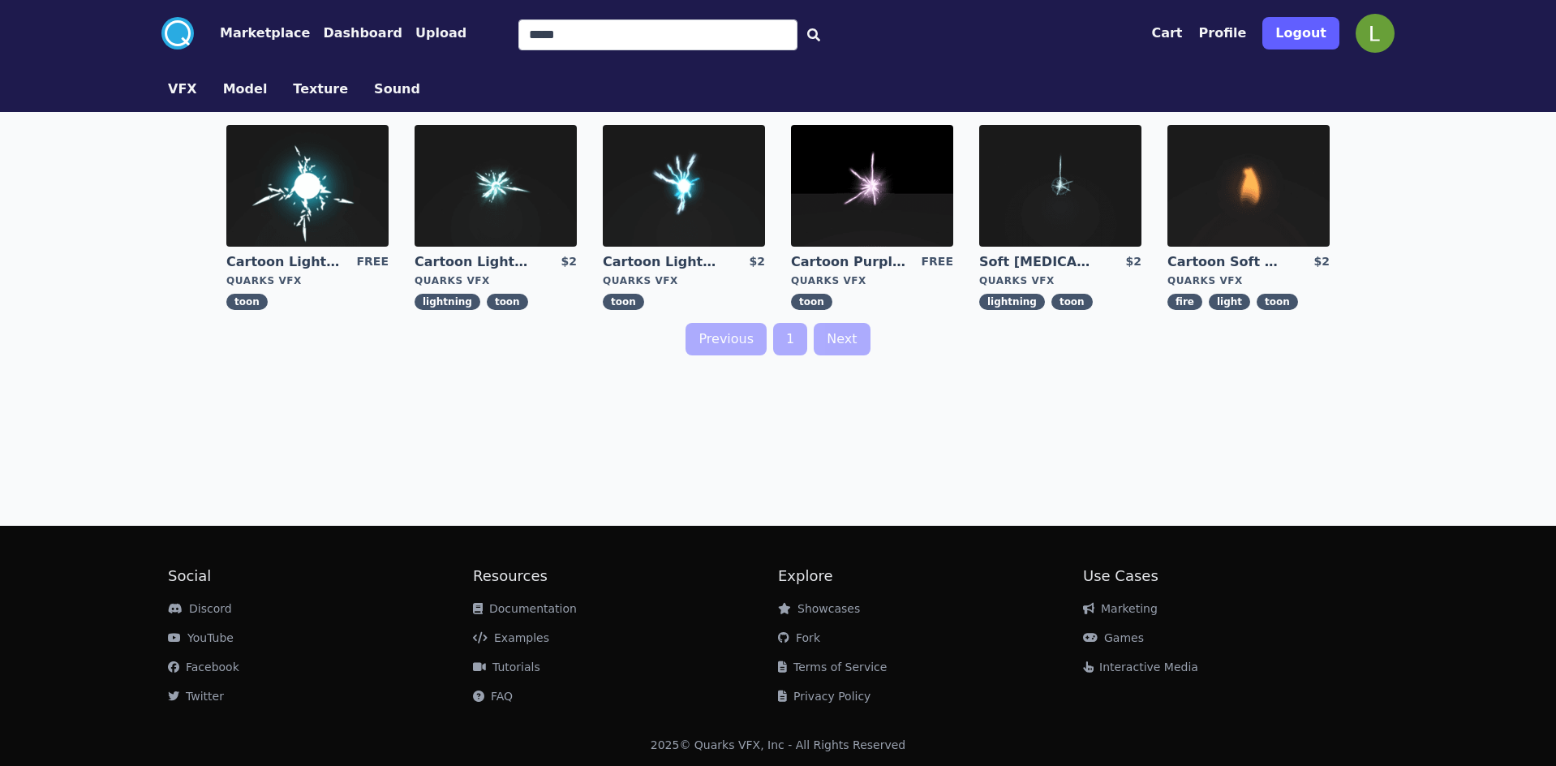
click at [783, 337] on link "1" at bounding box center [790, 339] width 34 height 32
click at [728, 336] on link "Previous" at bounding box center [725, 339] width 81 height 32
click at [159, 96] on link "VFX" at bounding box center [182, 88] width 55 height 19
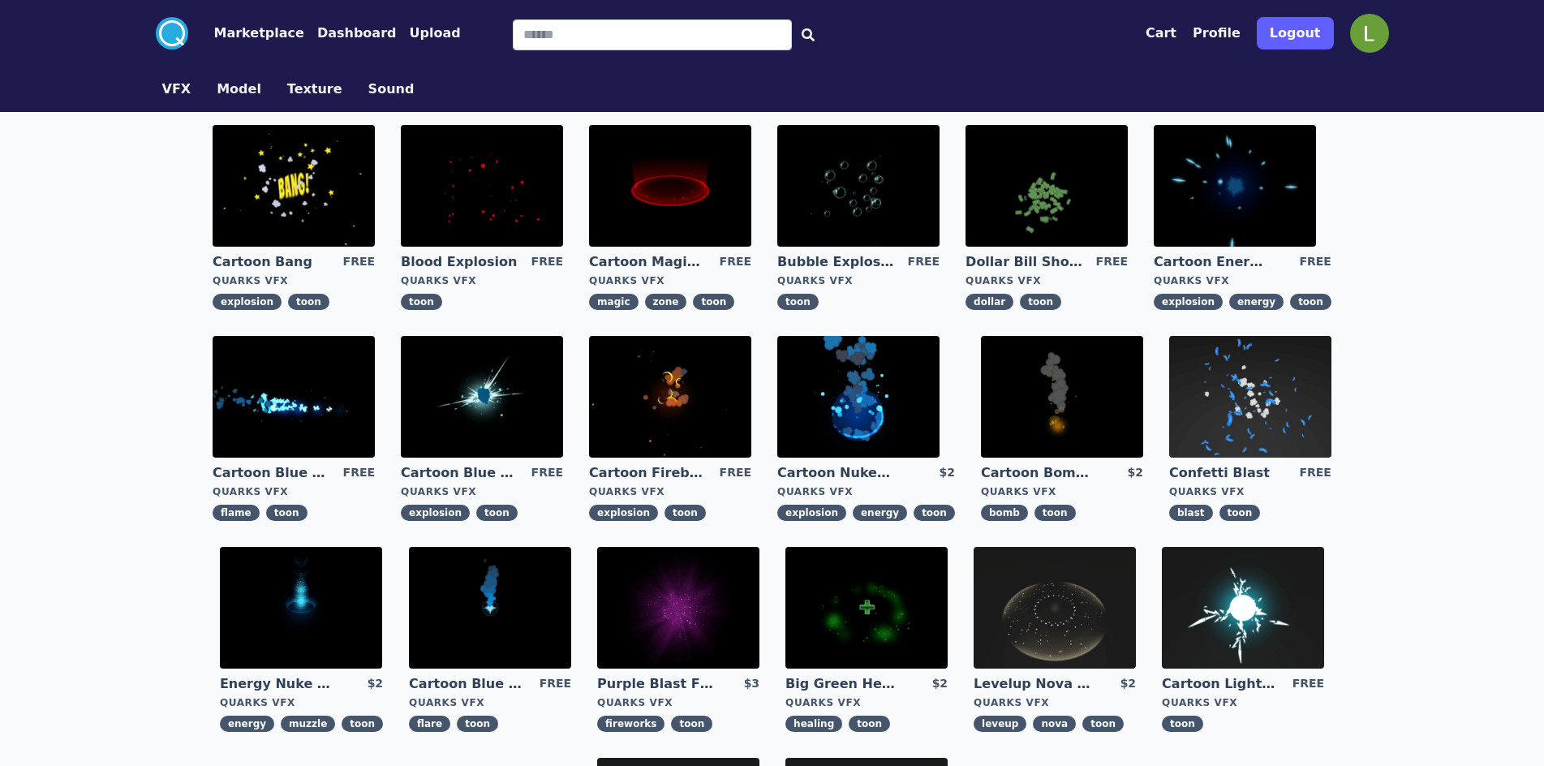
click at [204, 86] on link "Model" at bounding box center [239, 88] width 71 height 19
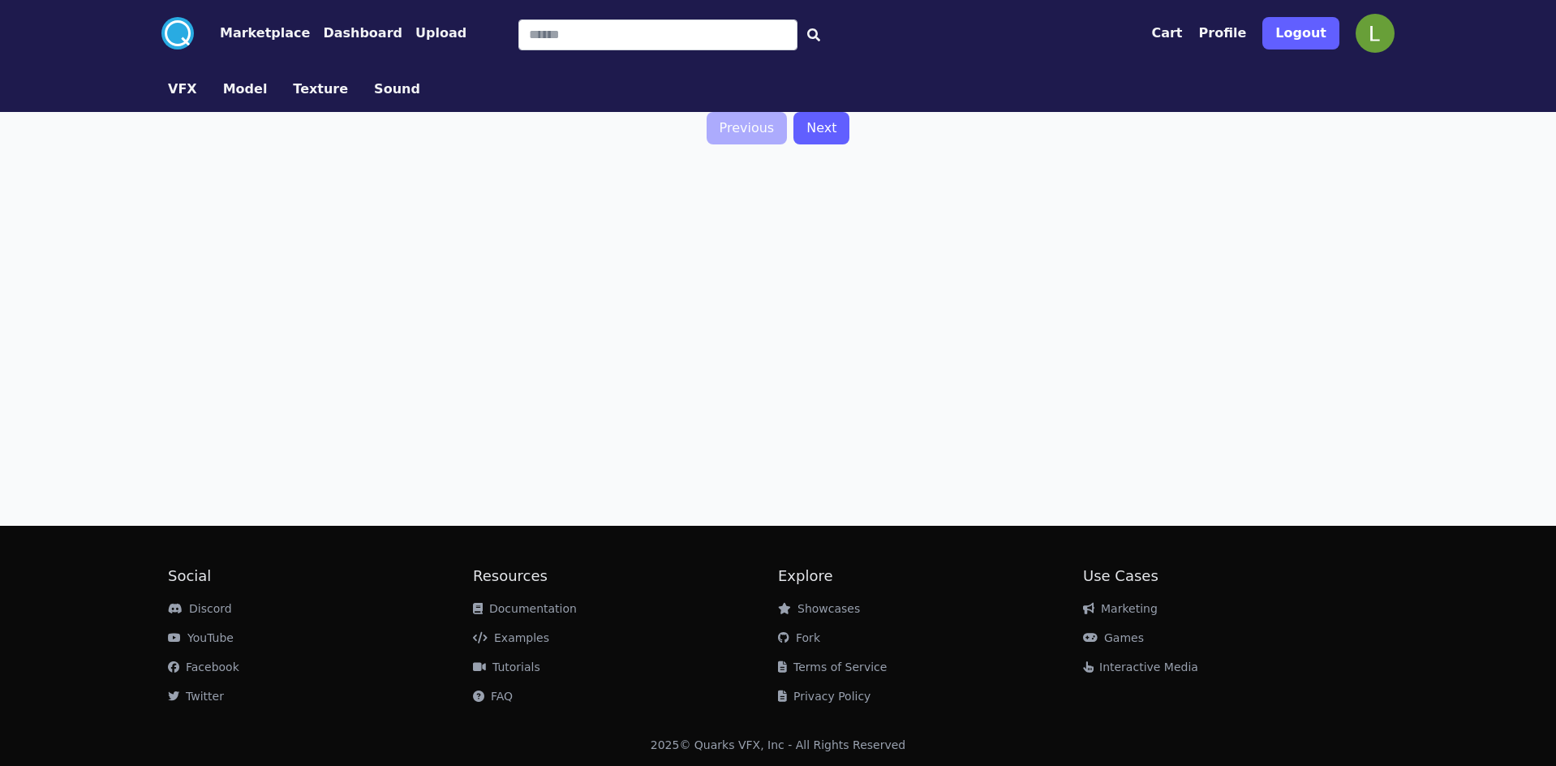
click at [182, 88] on button "VFX" at bounding box center [182, 88] width 29 height 19
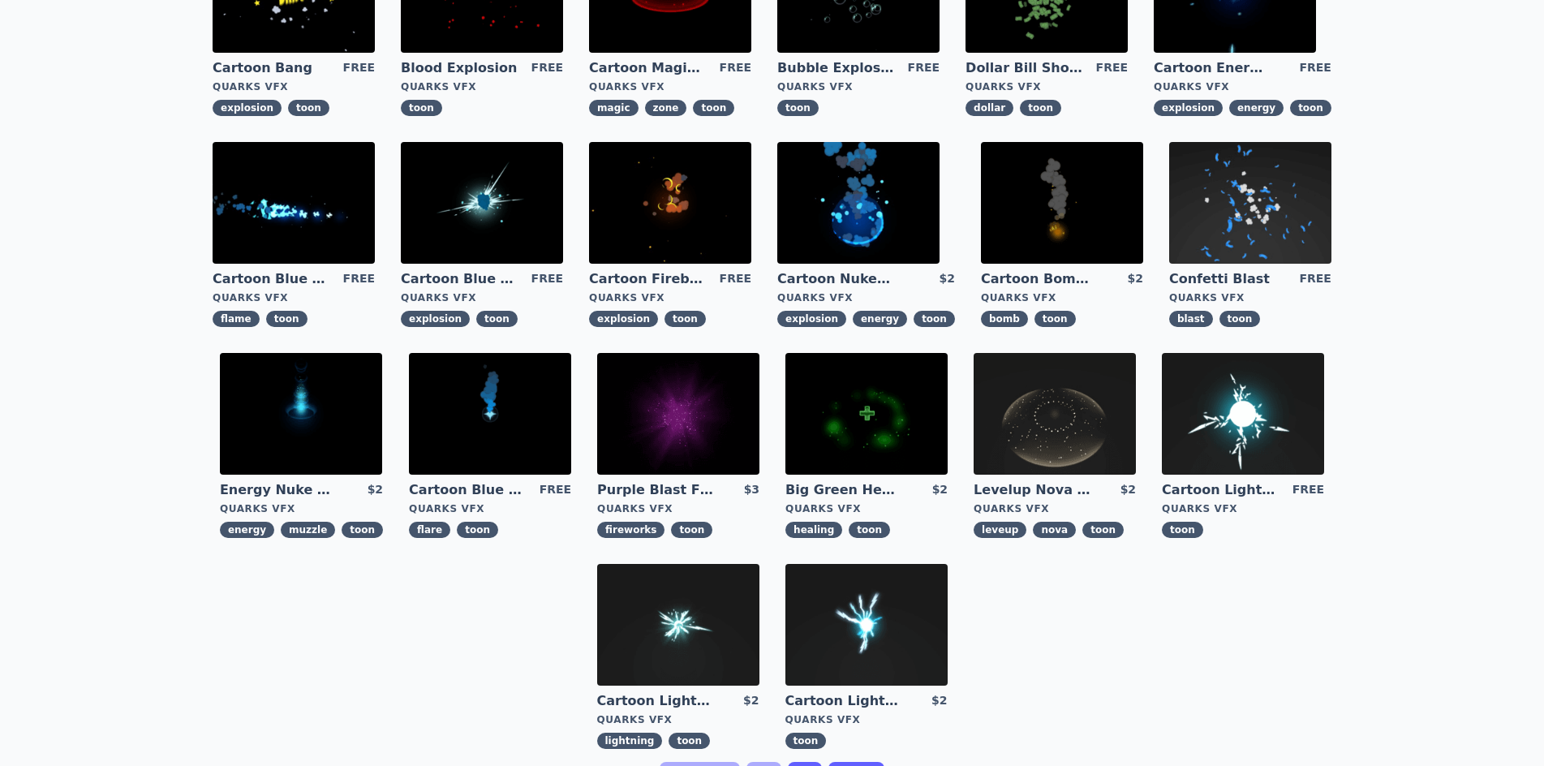
scroll to position [324, 0]
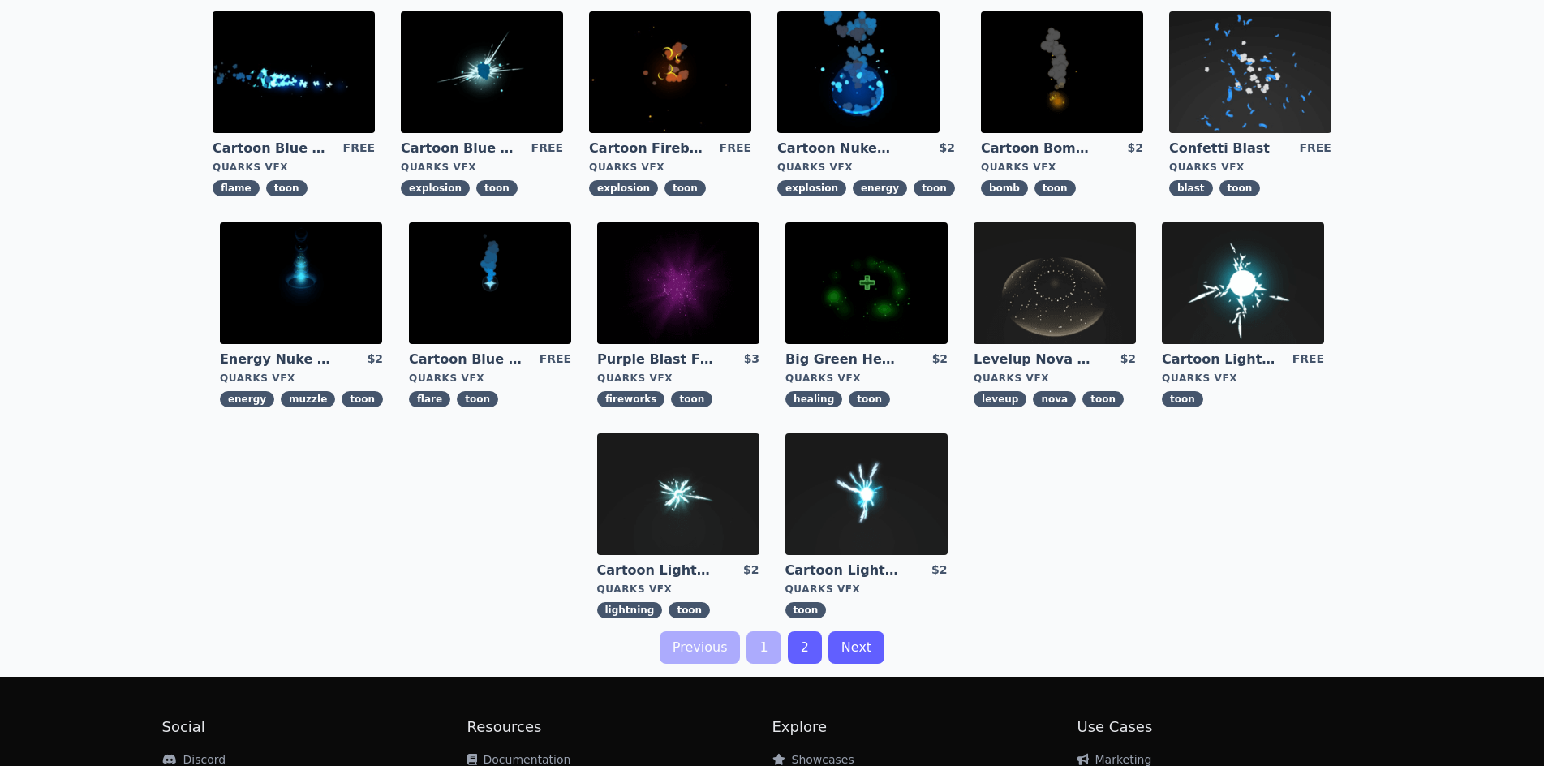
click at [458, 102] on img at bounding box center [482, 72] width 162 height 122
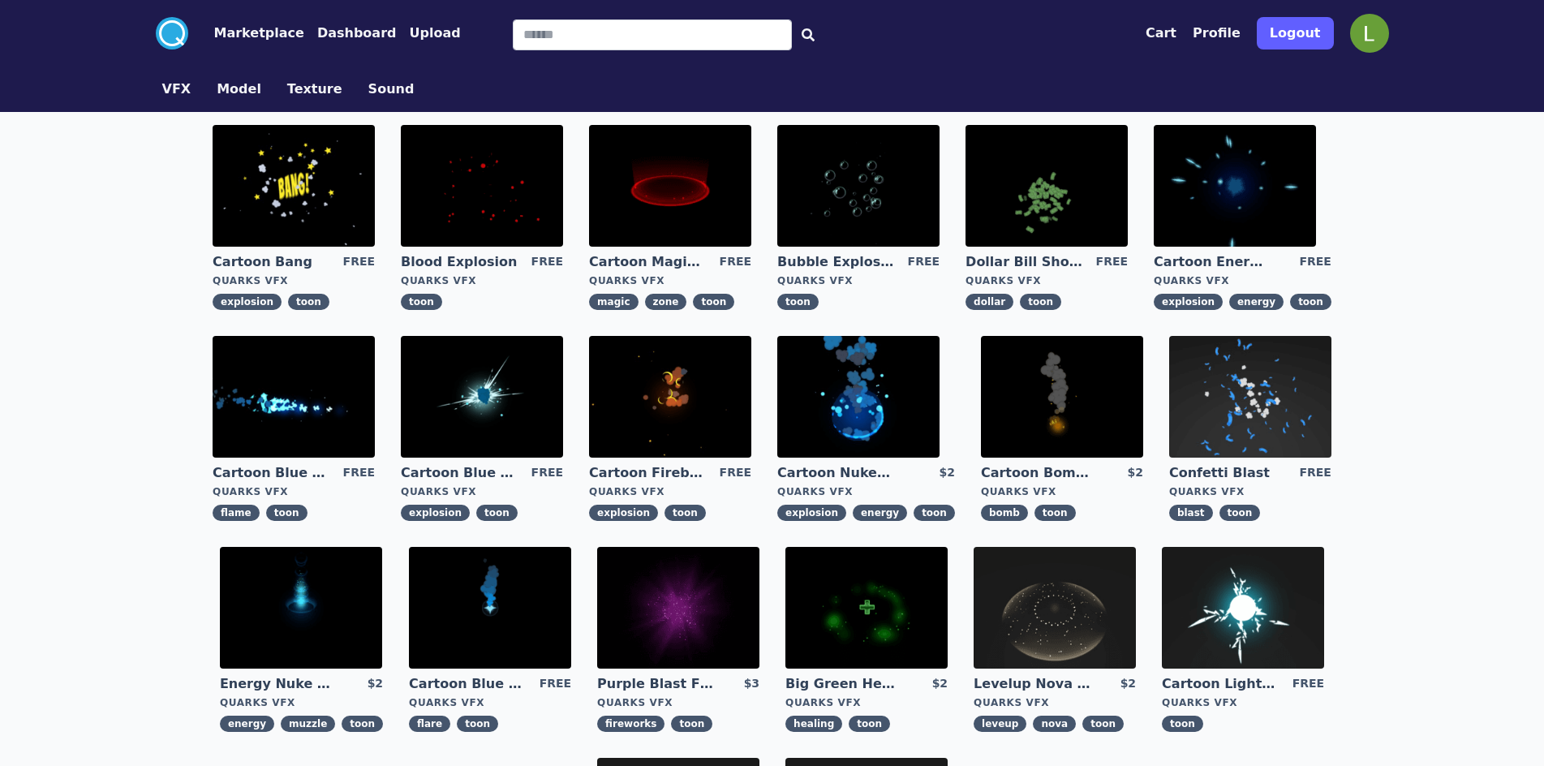
scroll to position [16, 0]
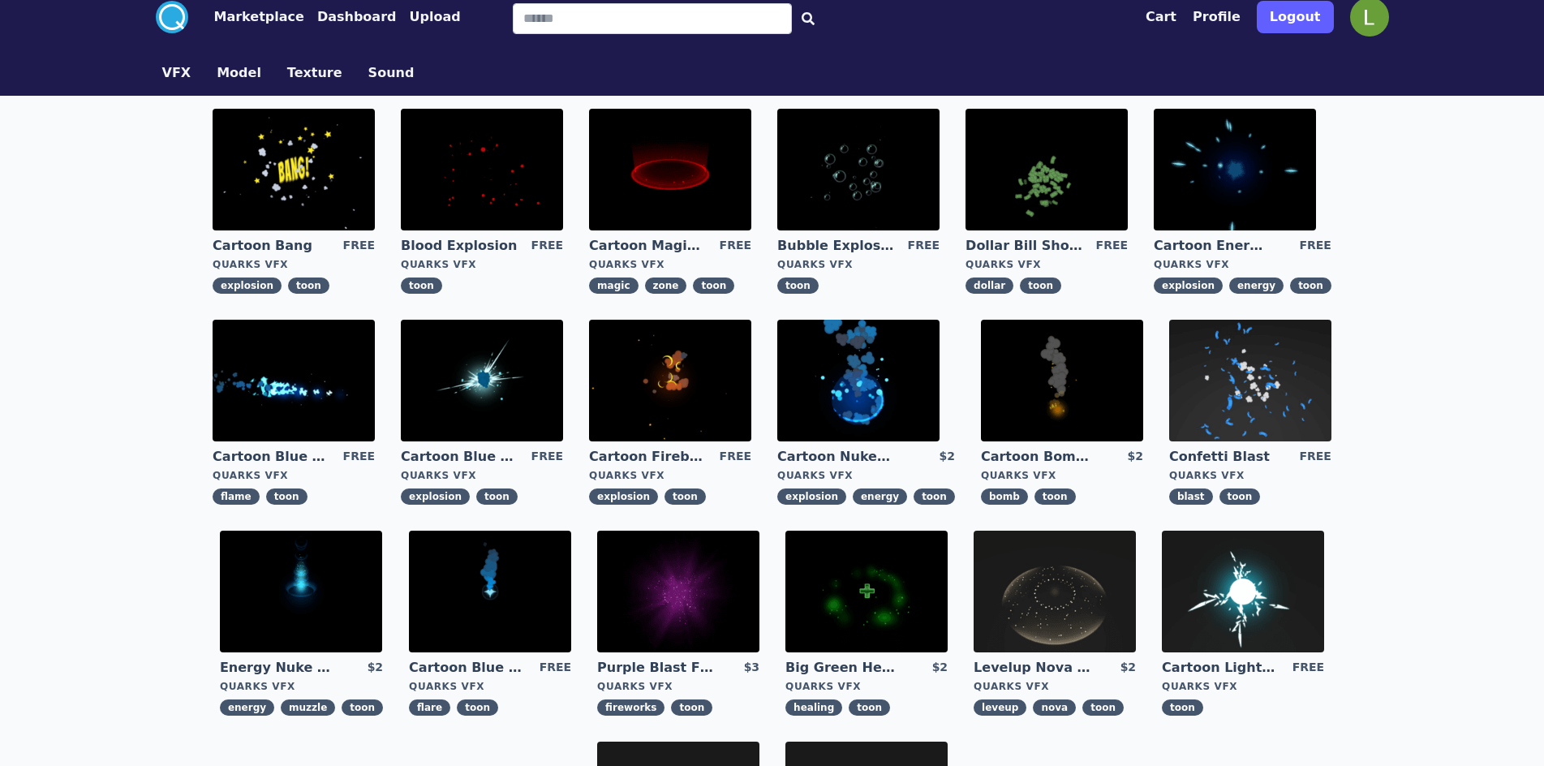
click at [1259, 616] on img at bounding box center [1243, 592] width 162 height 122
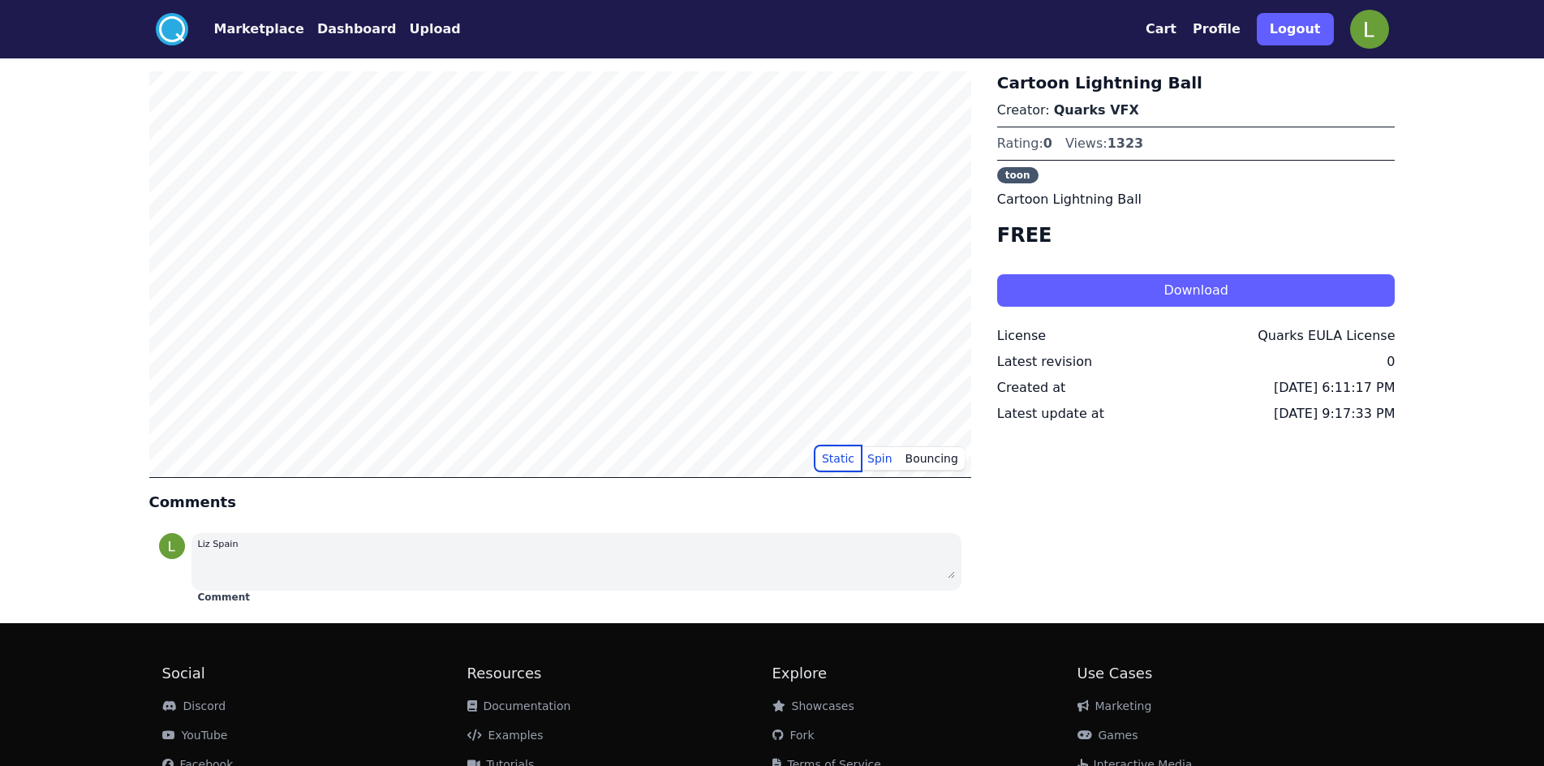
click at [839, 458] on button "Static" at bounding box center [837, 458] width 45 height 24
click at [1082, 291] on button "Download" at bounding box center [1196, 290] width 398 height 32
